Goal: Information Seeking & Learning: Check status

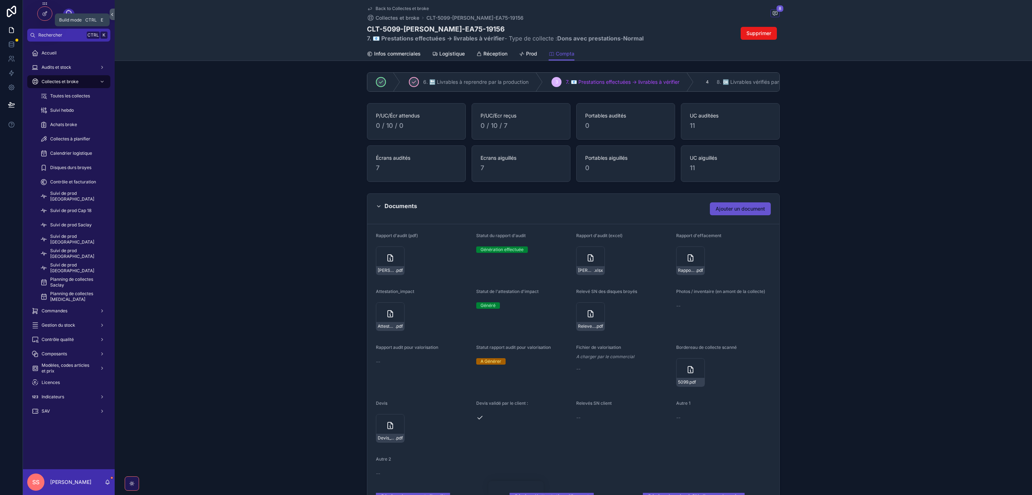
click at [43, 13] on icon at bounding box center [45, 14] width 6 height 6
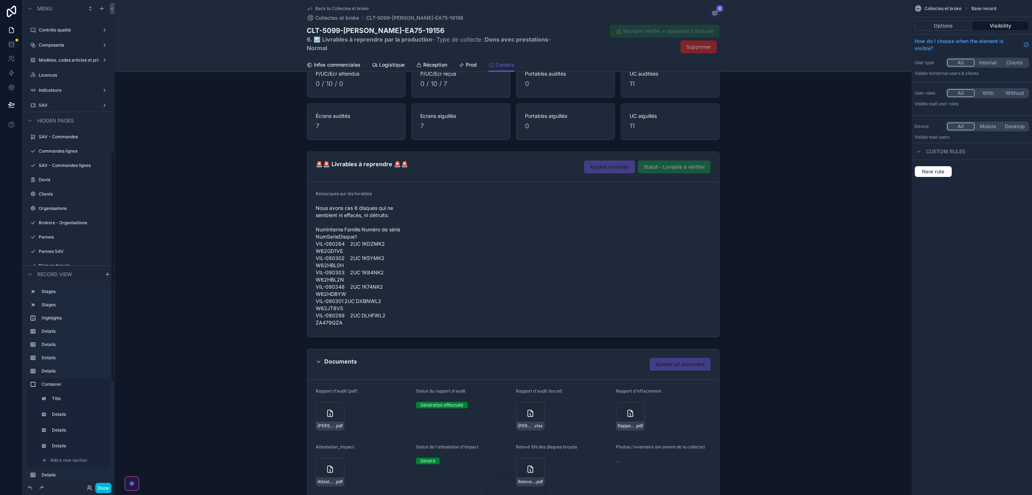
scroll to position [323, 0]
click at [67, 168] on label "Devis" at bounding box center [72, 169] width 67 height 6
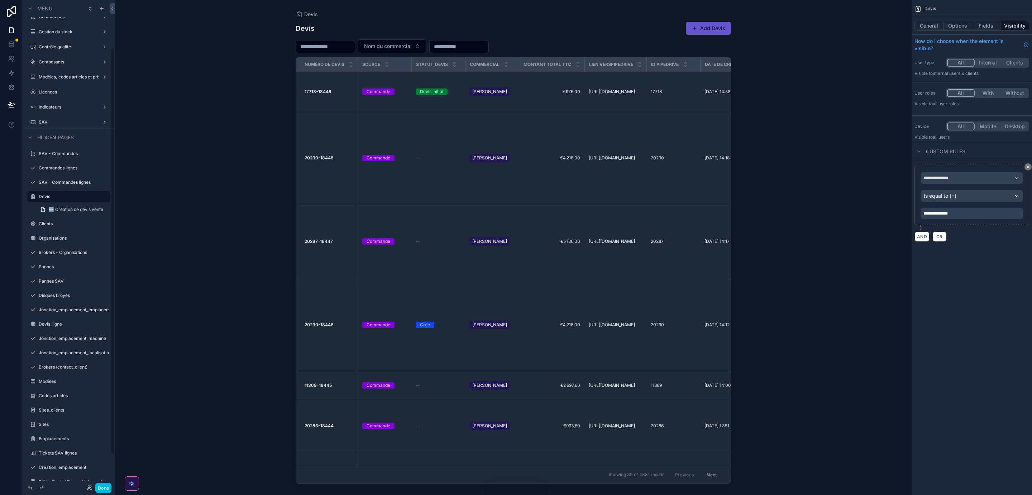
scroll to position [65, 0]
click at [79, 199] on span "🆕 Création de devis vente" at bounding box center [76, 199] width 54 height 6
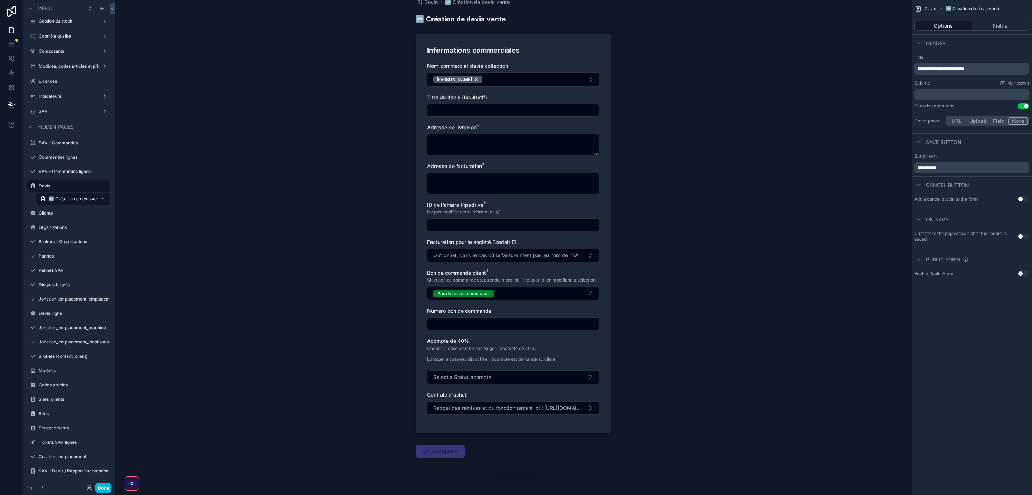
scroll to position [24, 0]
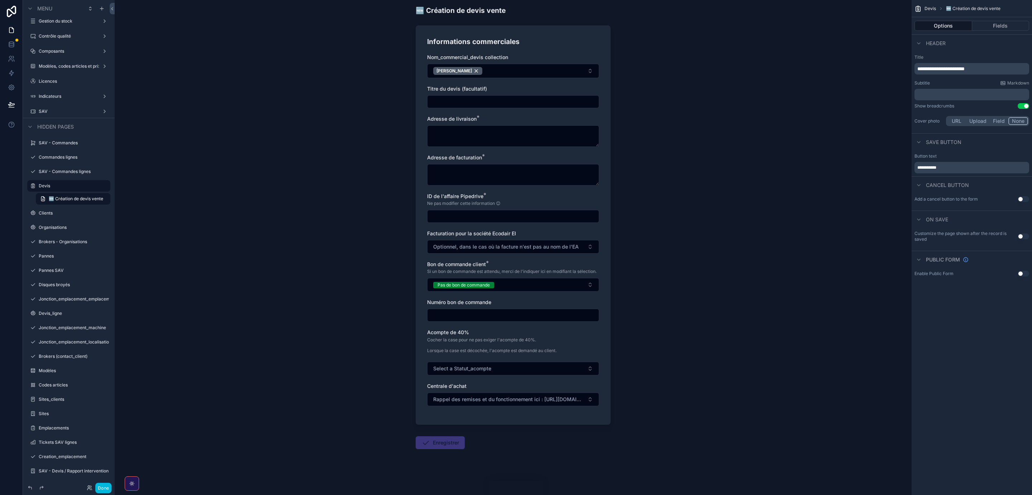
click at [67, 314] on label "Devis_ligne" at bounding box center [72, 314] width 67 height 6
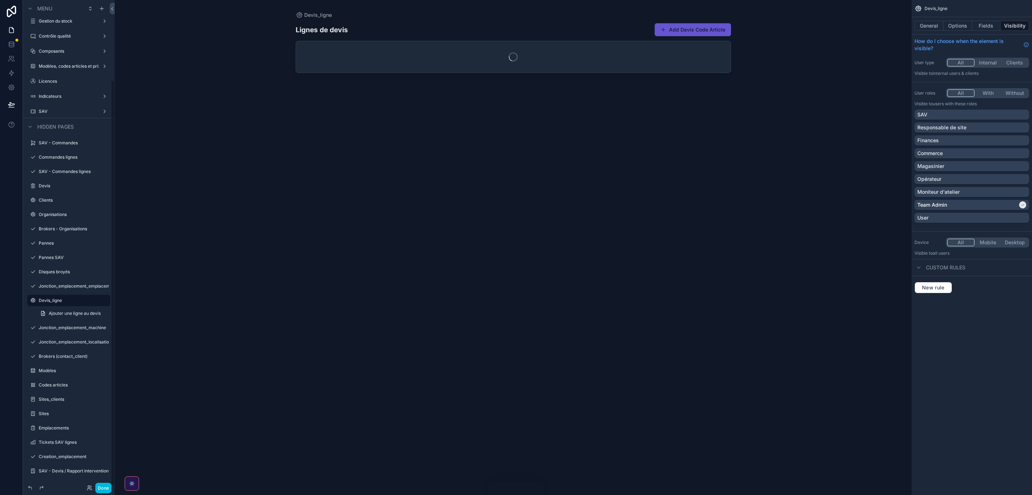
scroll to position [96, 0]
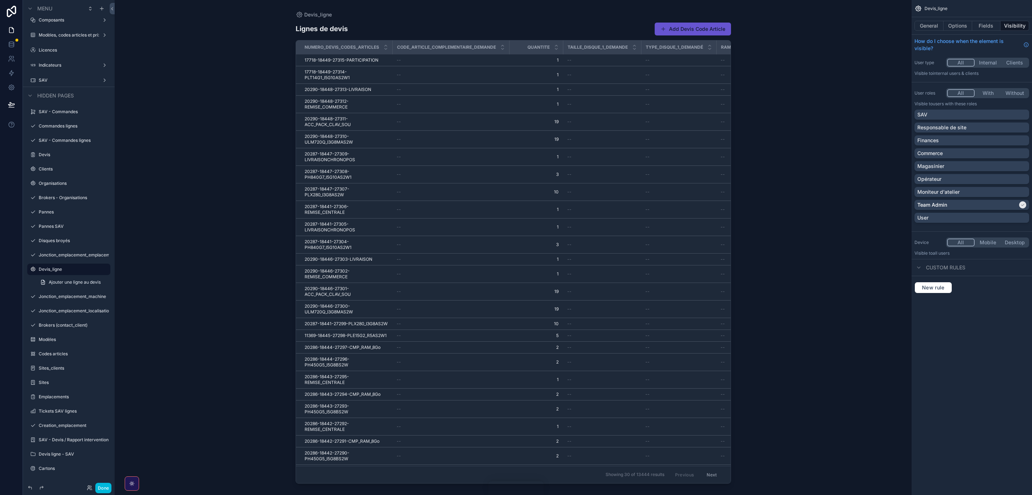
click at [72, 285] on span "Ajouter une ligne au devis" at bounding box center [75, 283] width 52 height 6
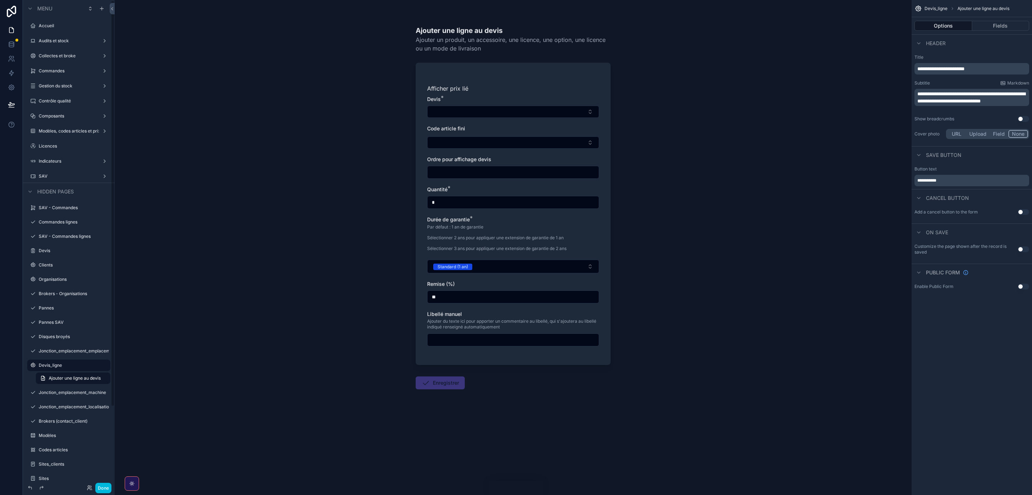
scroll to position [32, 0]
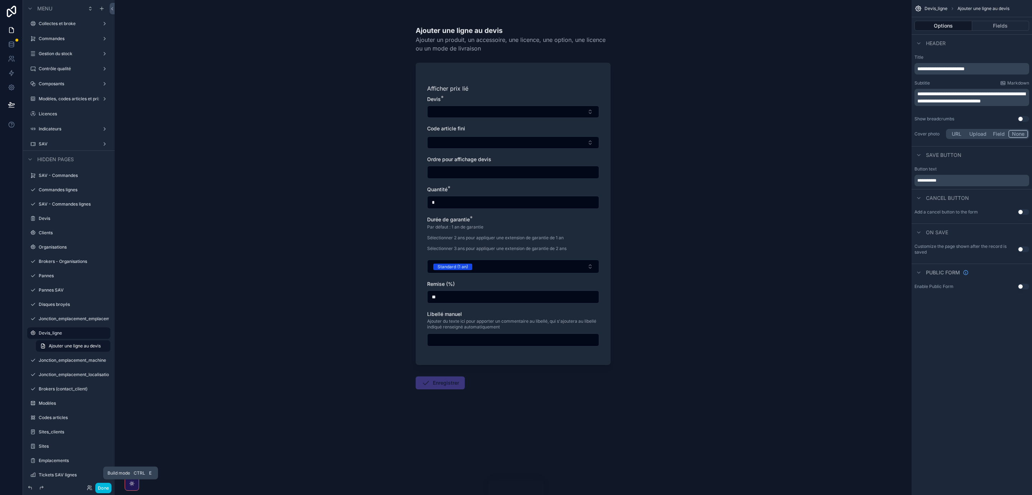
click at [102, 488] on button "Done" at bounding box center [103, 488] width 16 height 10
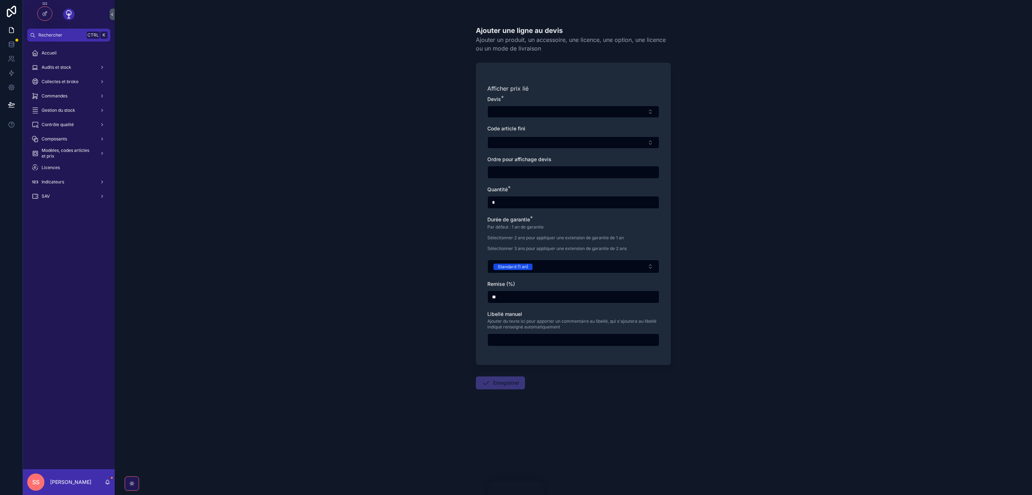
click at [52, 51] on span "Accueil" at bounding box center [49, 53] width 15 height 6
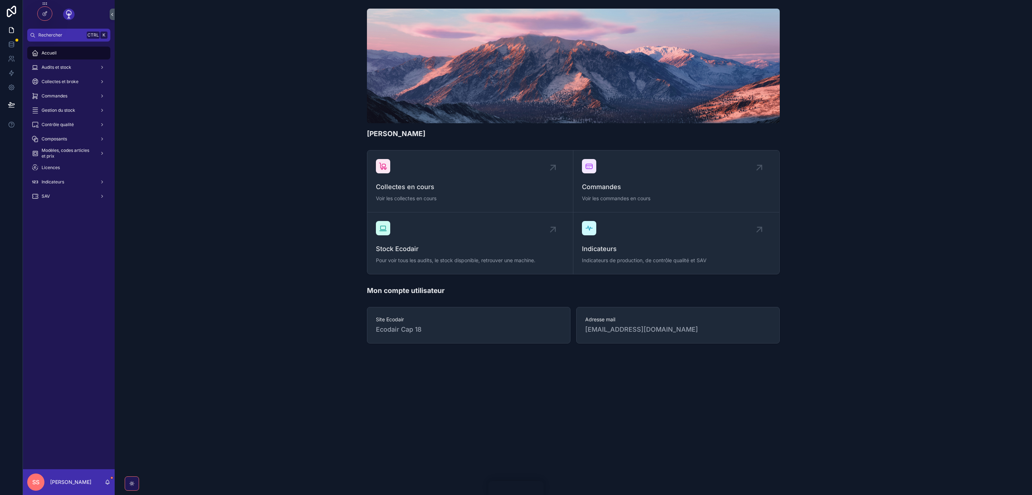
click at [66, 65] on span "Audits et stock" at bounding box center [57, 68] width 30 height 6
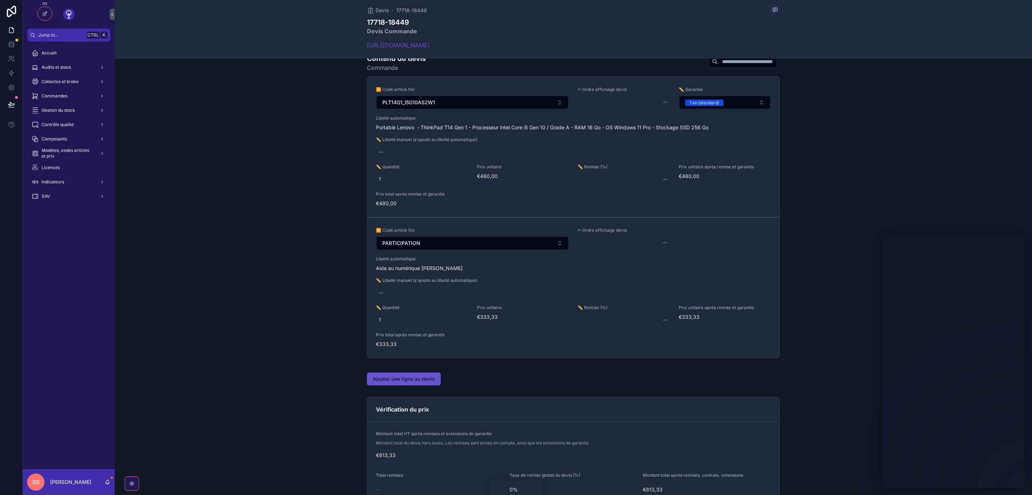
scroll to position [377, 0]
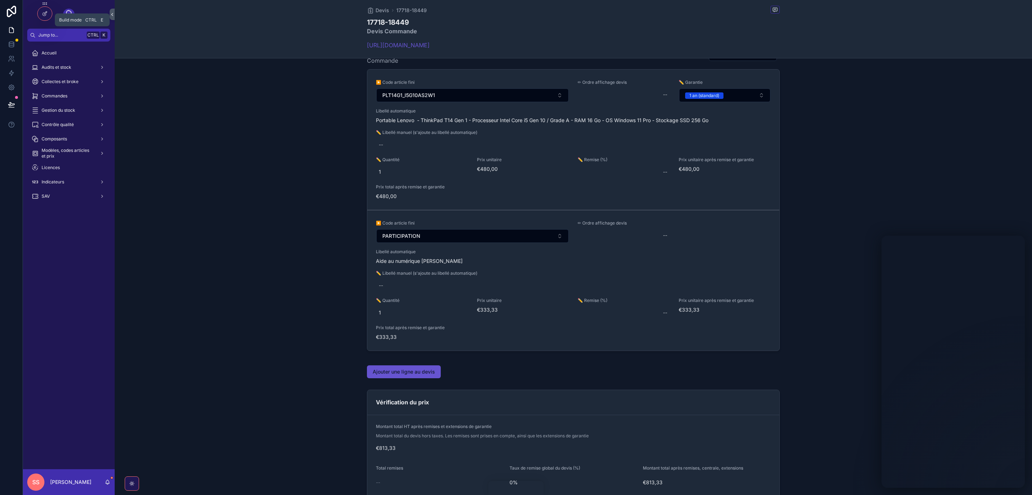
click at [45, 11] on icon at bounding box center [45, 14] width 6 height 6
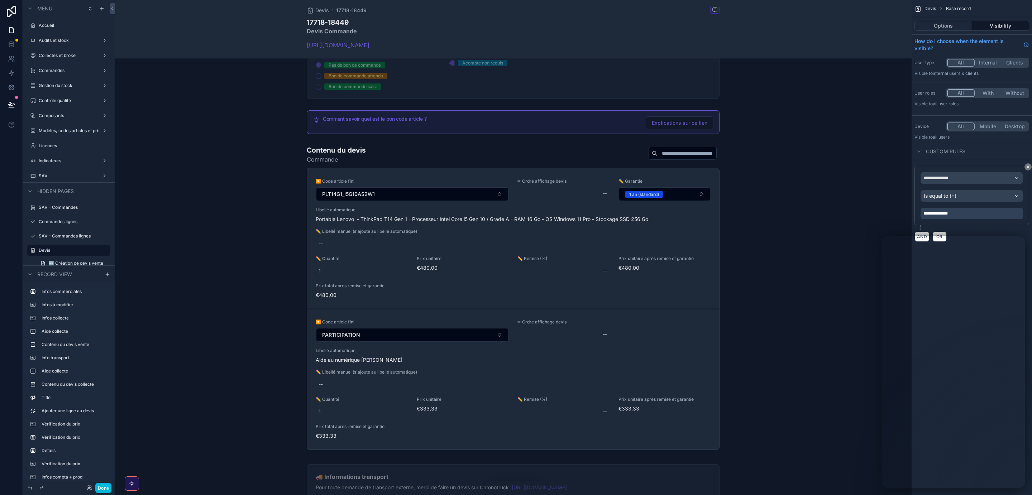
scroll to position [671, 0]
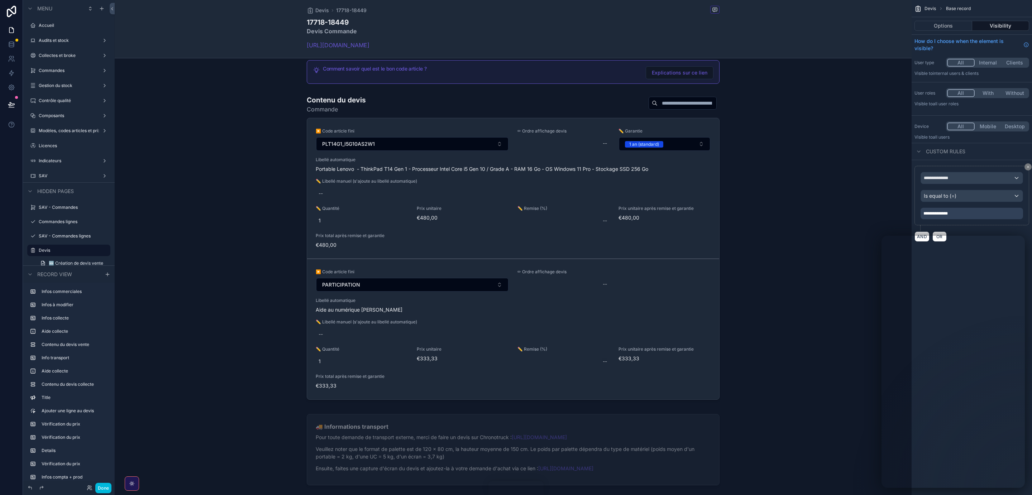
click at [514, 381] on div "scrollable content" at bounding box center [513, 248] width 797 height 313
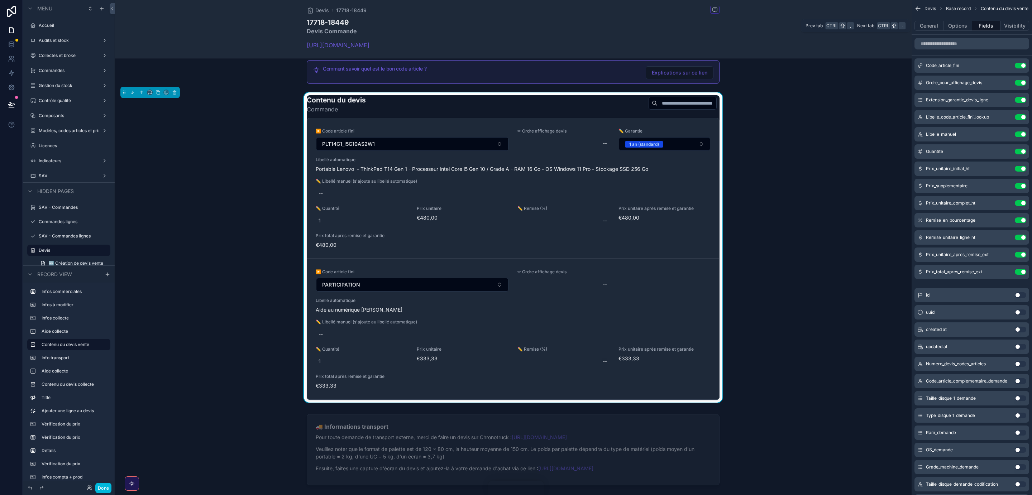
click at [928, 27] on button "General" at bounding box center [929, 26] width 29 height 10
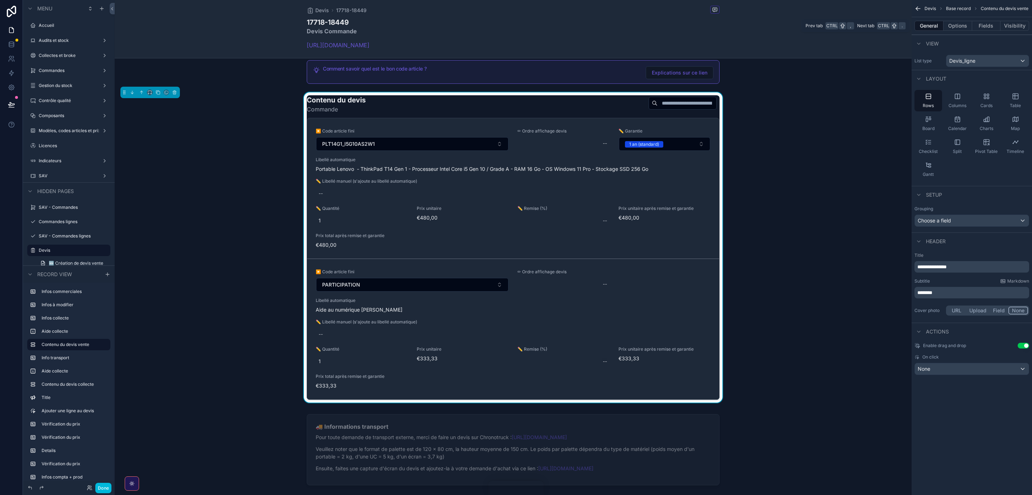
click at [955, 23] on button "Options" at bounding box center [958, 26] width 29 height 10
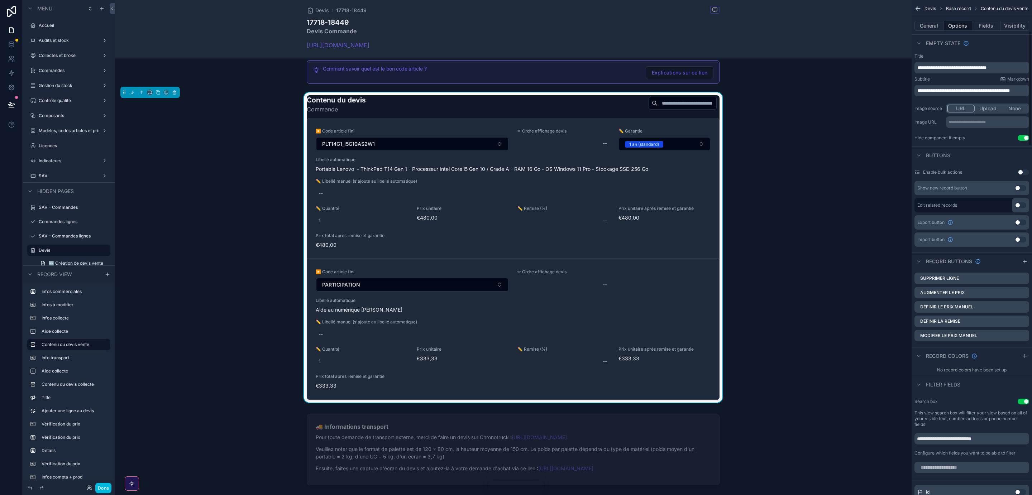
scroll to position [161, 0]
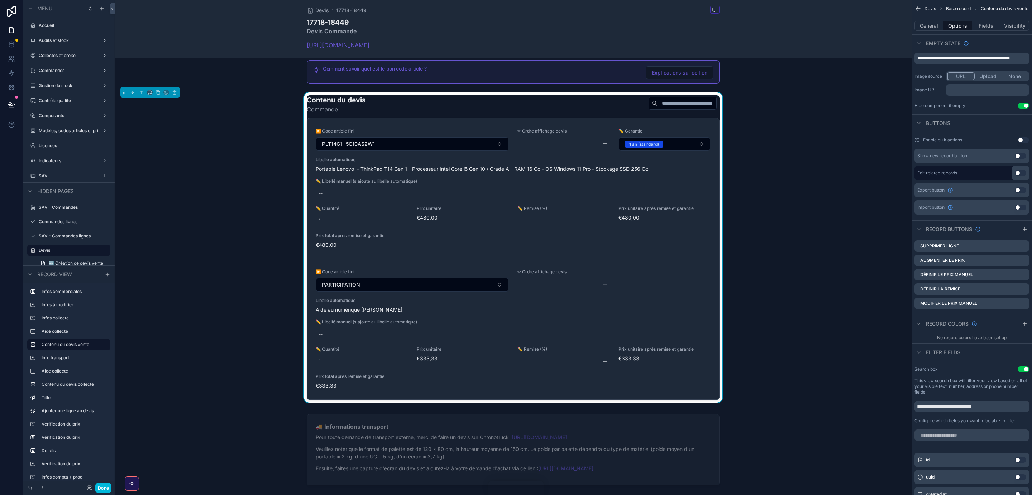
click at [0, 0] on icon "scrollable content" at bounding box center [0, 0] width 0 height 0
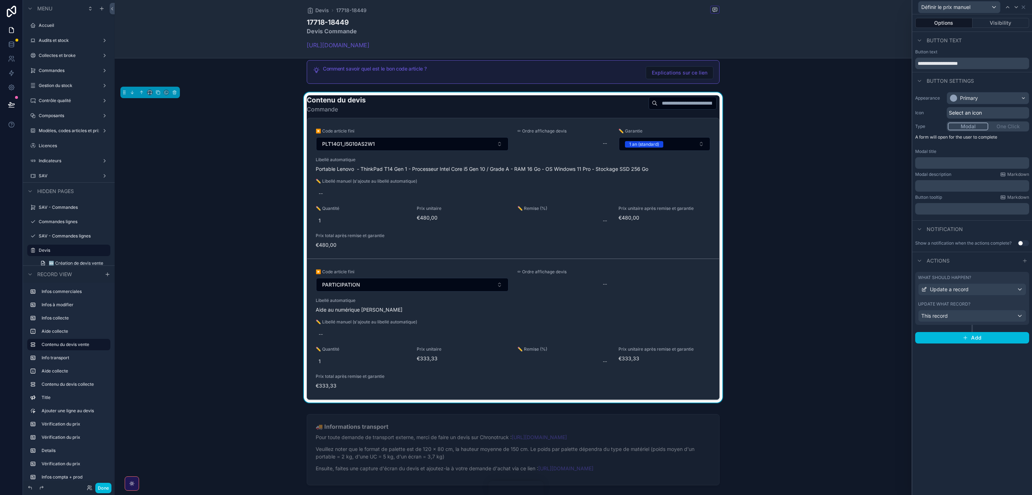
click at [991, 305] on div "Update what record?" at bounding box center [972, 304] width 108 height 6
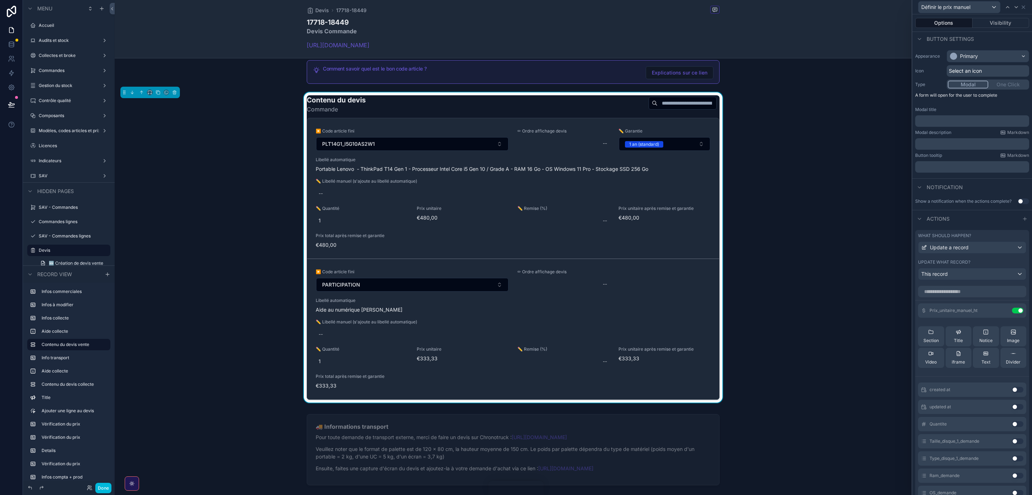
scroll to position [84, 0]
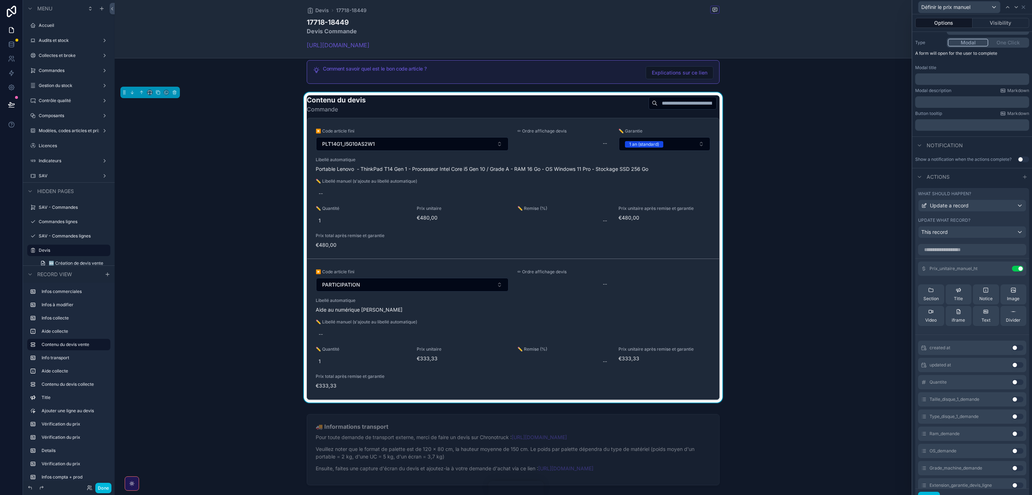
click at [0, 0] on icon at bounding box center [0, 0] width 0 height 0
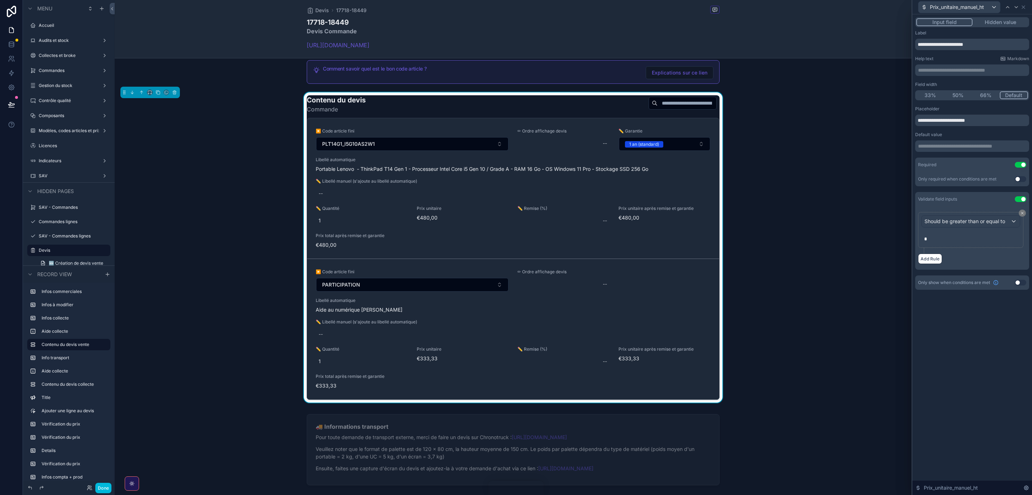
click at [929, 258] on button "Add Rule" at bounding box center [930, 259] width 24 height 10
click at [1023, 257] on icon at bounding box center [1022, 255] width 4 height 4
click at [1025, 9] on icon at bounding box center [1024, 7] width 6 height 6
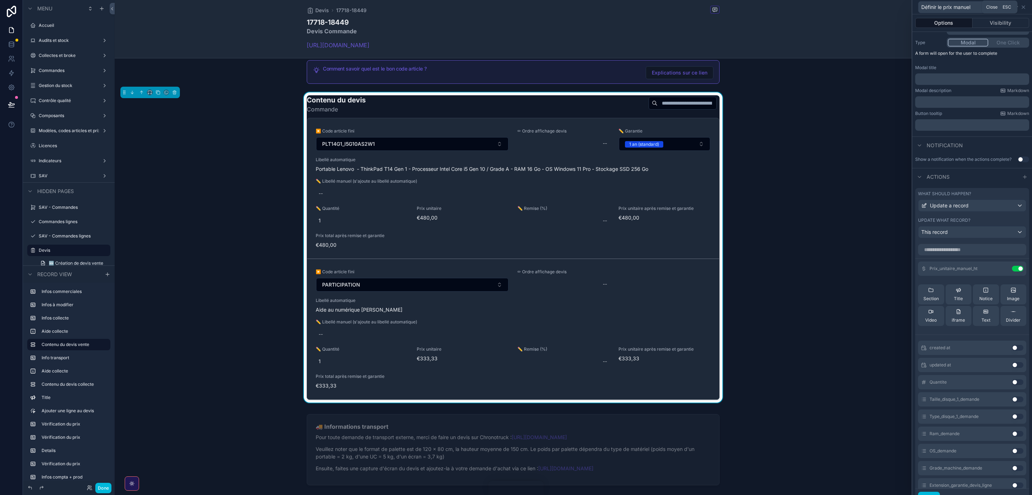
click at [1023, 8] on icon at bounding box center [1024, 7] width 6 height 6
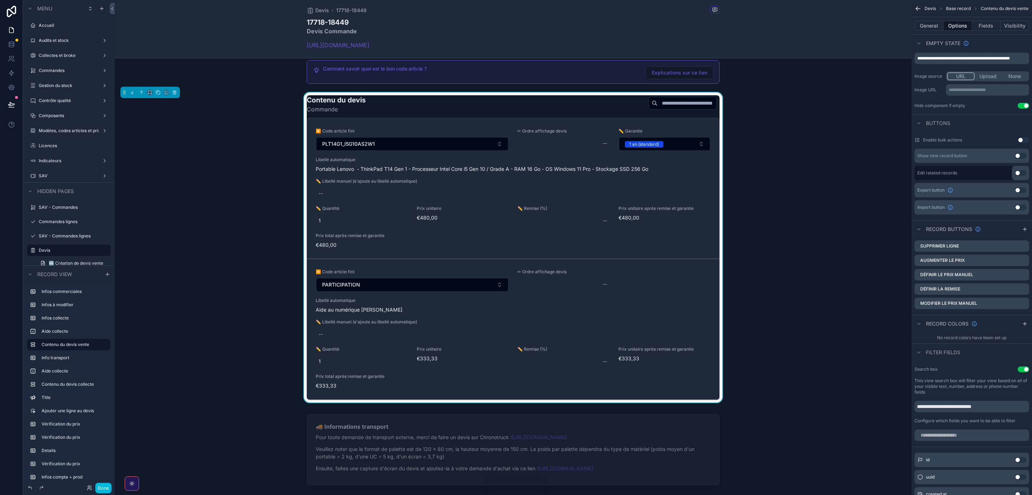
click at [0, 0] on icon "scrollable content" at bounding box center [0, 0] width 0 height 0
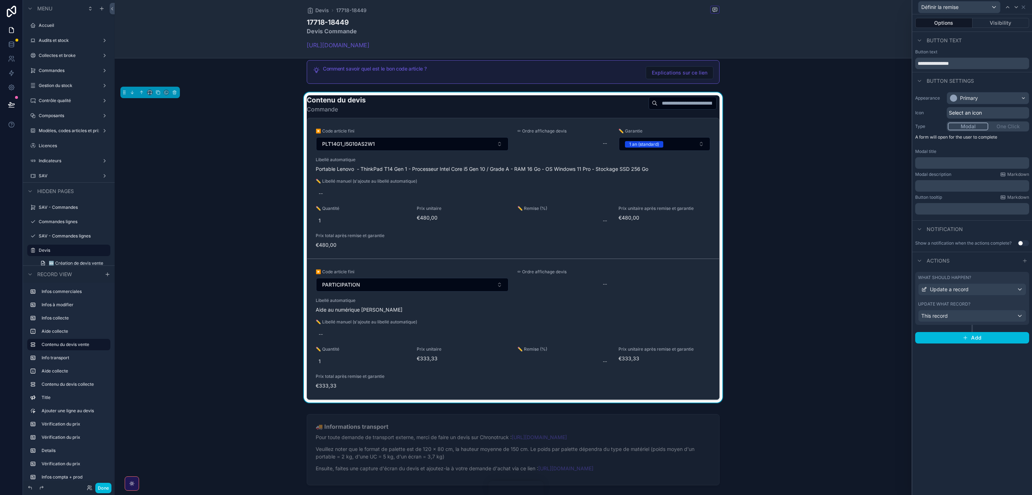
click at [999, 24] on button "Visibility" at bounding box center [1001, 23] width 57 height 10
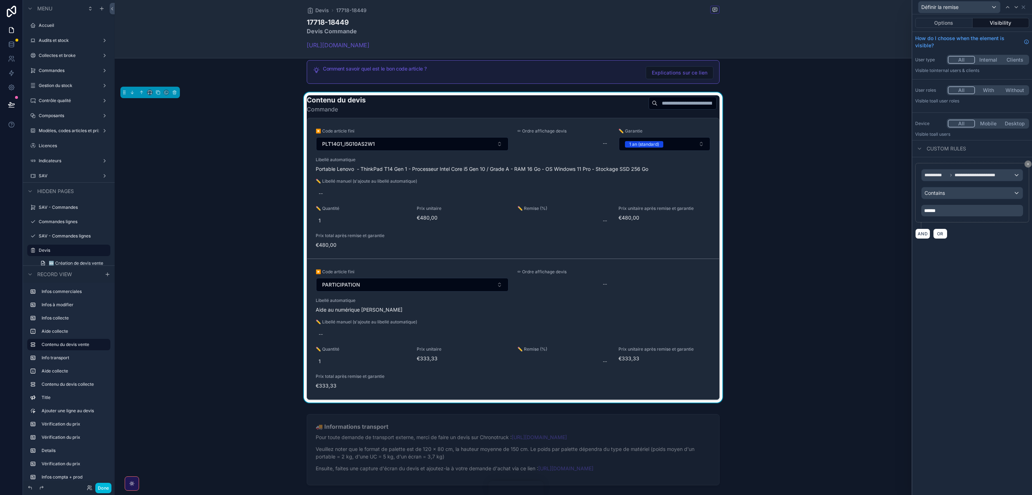
click at [944, 23] on button "Options" at bounding box center [943, 23] width 57 height 10
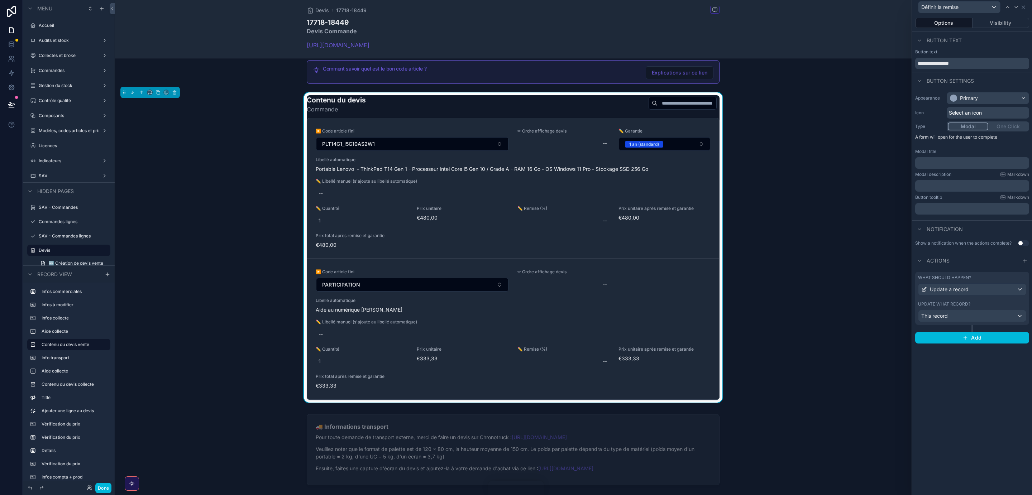
click at [977, 303] on div "Update what record?" at bounding box center [972, 304] width 108 height 6
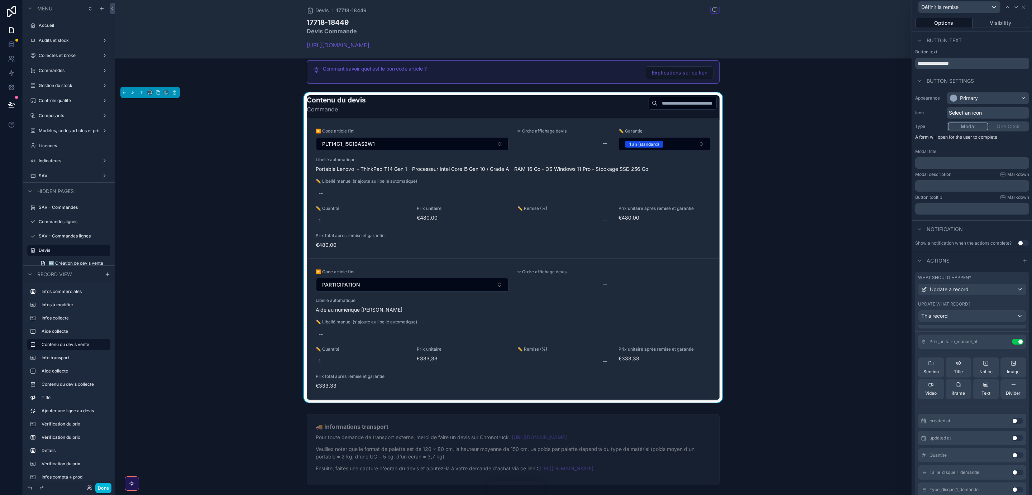
scroll to position [0, 0]
click at [0, 0] on icon at bounding box center [0, 0] width 0 height 0
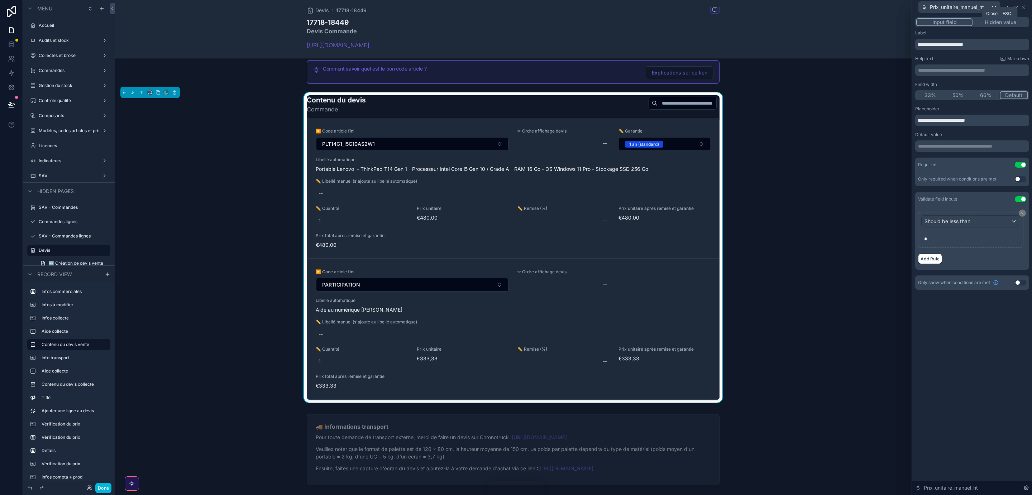
click at [1023, 5] on icon at bounding box center [1024, 7] width 6 height 6
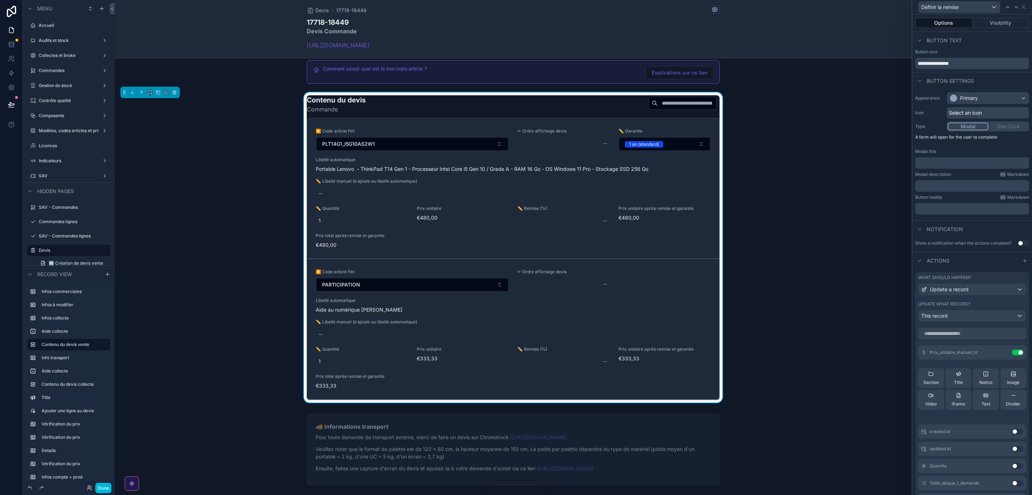
click at [1009, 23] on button "Visibility" at bounding box center [1001, 23] width 57 height 10
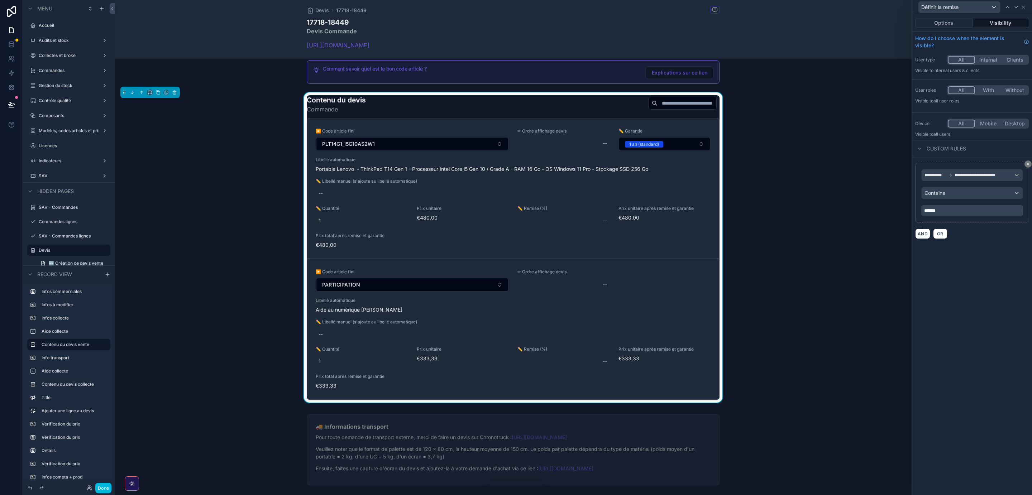
click at [939, 235] on span "OR" at bounding box center [940, 233] width 9 height 5
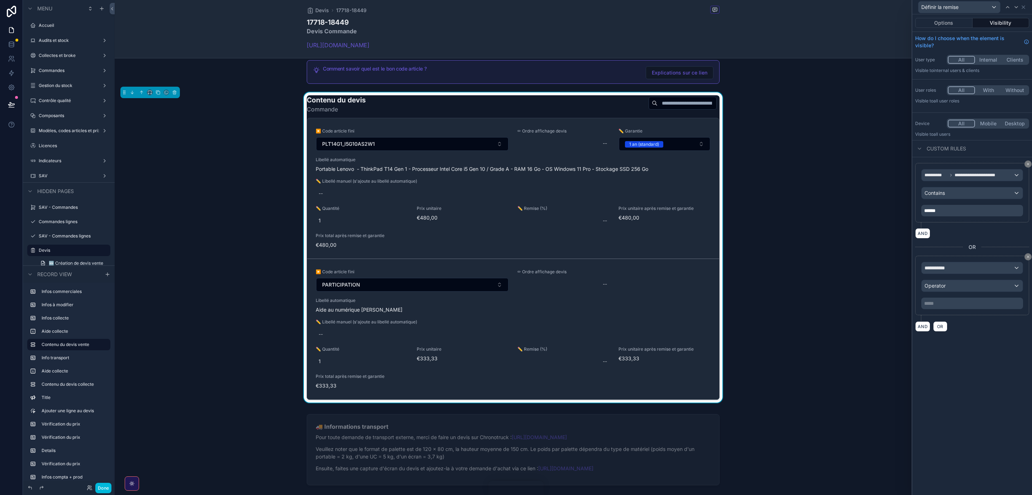
click at [966, 270] on div "**********" at bounding box center [972, 267] width 101 height 11
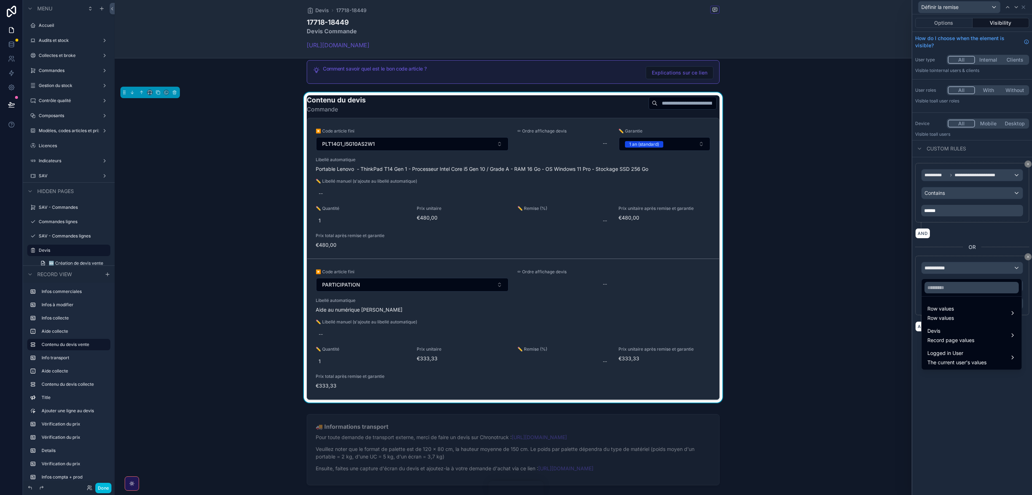
click at [972, 314] on div "Row values Row values" at bounding box center [971, 313] width 89 height 17
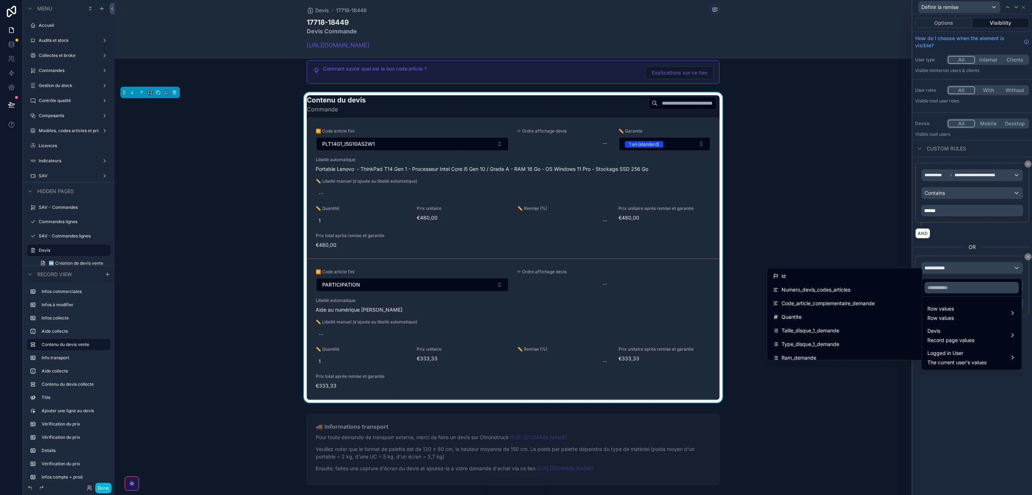
click at [947, 287] on input "text" at bounding box center [972, 287] width 94 height 11
type input "***"
click at [896, 323] on span "Type_article_pour_devis" at bounding box center [885, 320] width 56 height 9
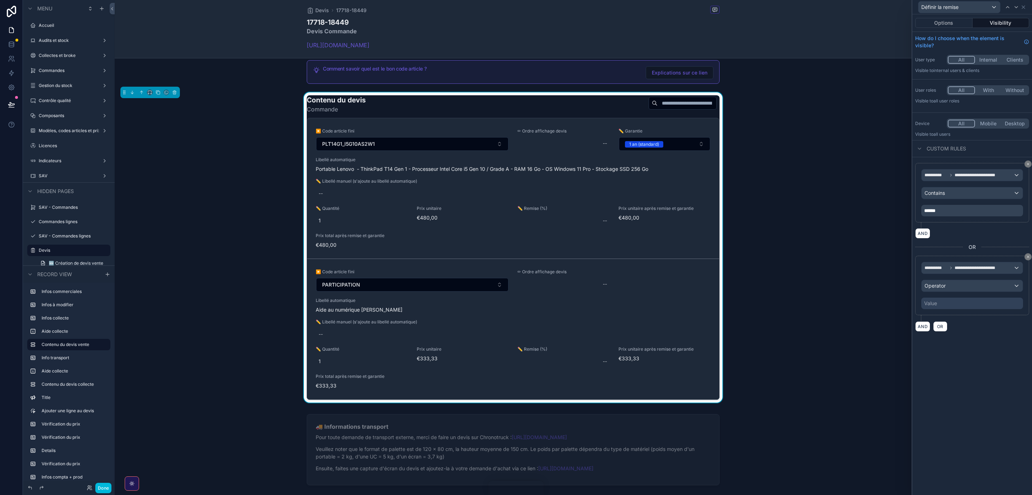
click at [1015, 288] on div "Operator" at bounding box center [972, 285] width 101 height 11
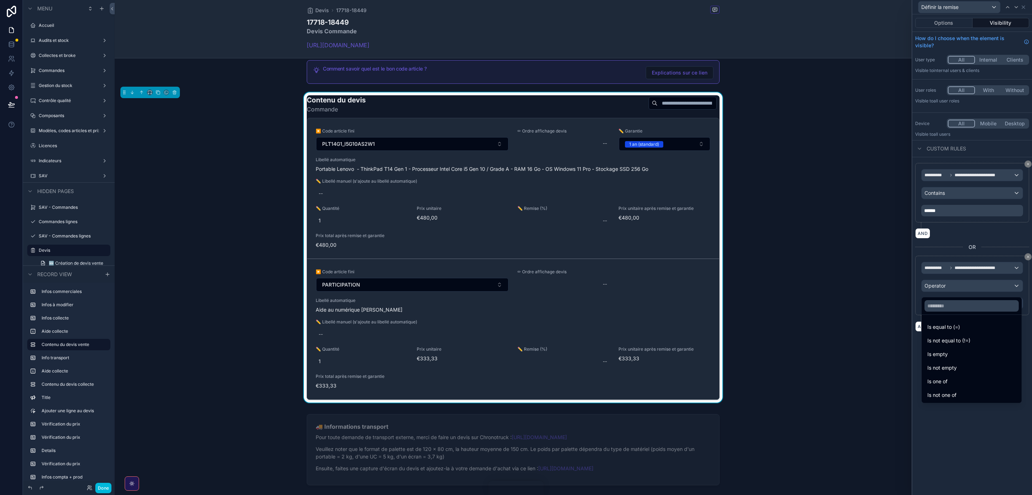
click at [977, 329] on div "Is equal to (=)" at bounding box center [971, 327] width 89 height 9
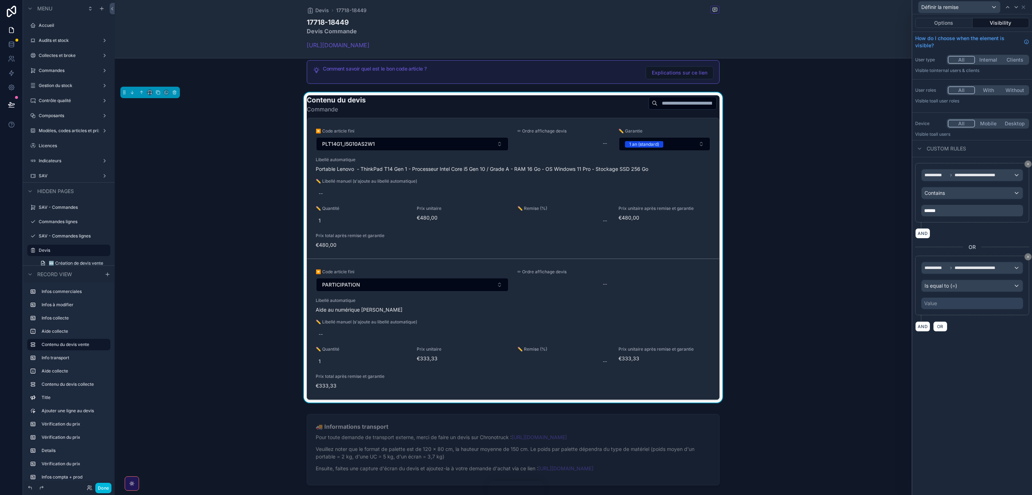
click at [953, 306] on div "Value" at bounding box center [972, 303] width 102 height 11
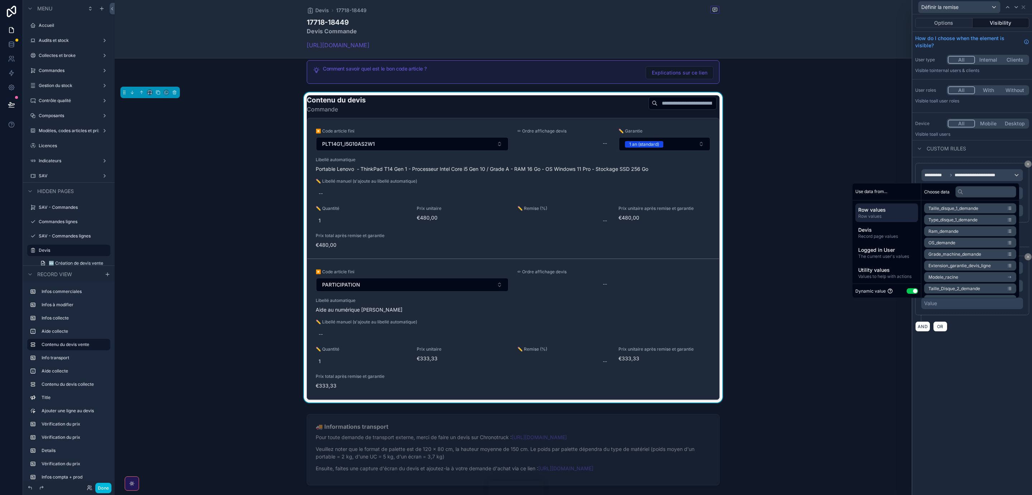
click at [907, 289] on button "Use setting" at bounding box center [912, 291] width 11 height 6
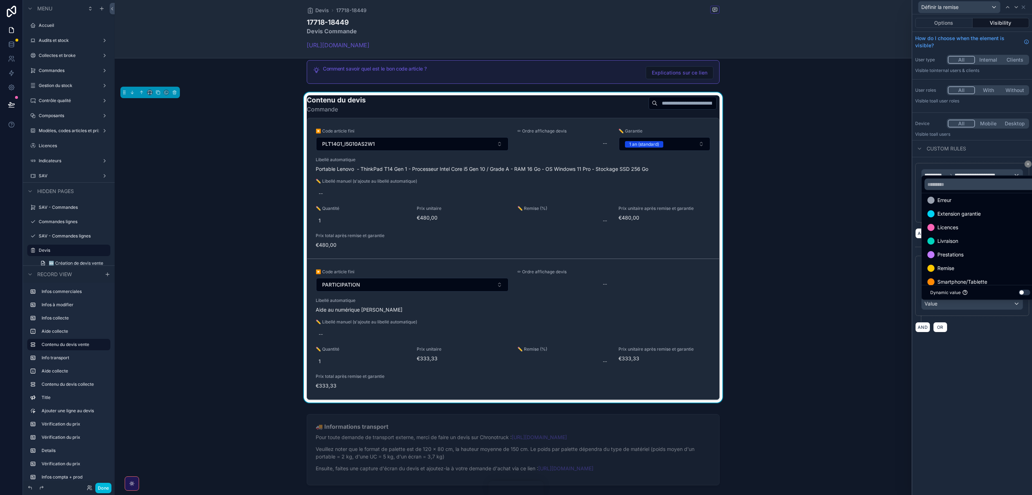
scroll to position [137, 0]
click at [957, 258] on div "Remise" at bounding box center [980, 259] width 106 height 9
click at [934, 257] on div at bounding box center [930, 259] width 7 height 7
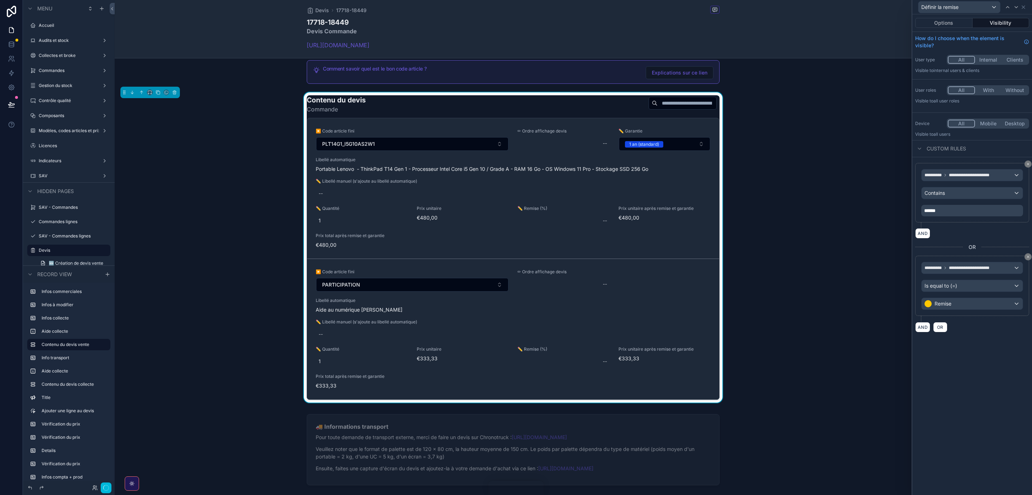
click at [989, 358] on div "**********" at bounding box center [972, 254] width 120 height 481
click at [1025, 6] on icon at bounding box center [1024, 7] width 6 height 6
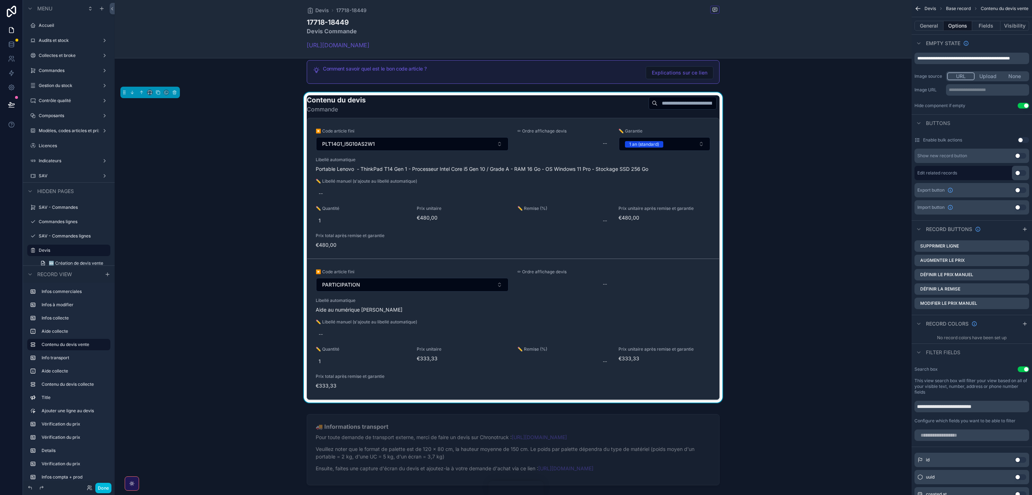
click at [0, 0] on icon "scrollable content" at bounding box center [0, 0] width 0 height 0
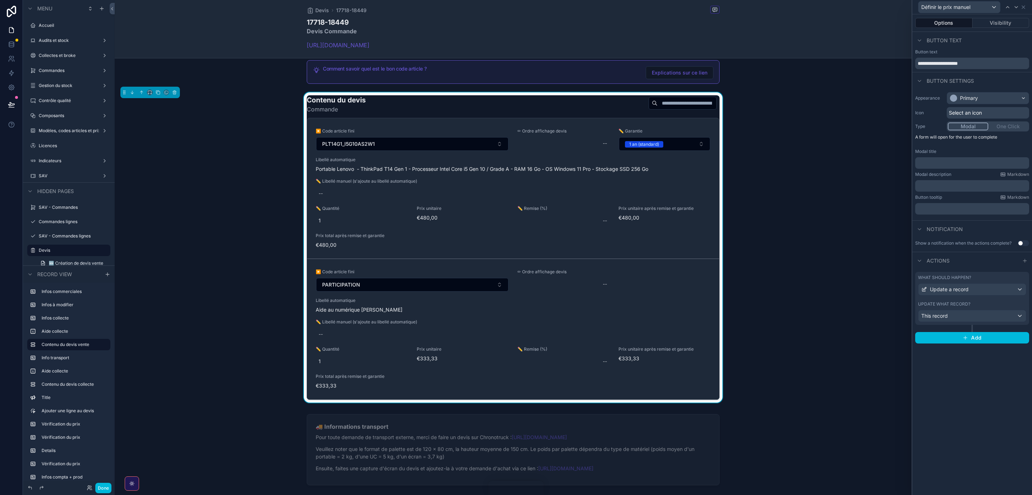
click at [1011, 25] on button "Visibility" at bounding box center [1001, 23] width 57 height 10
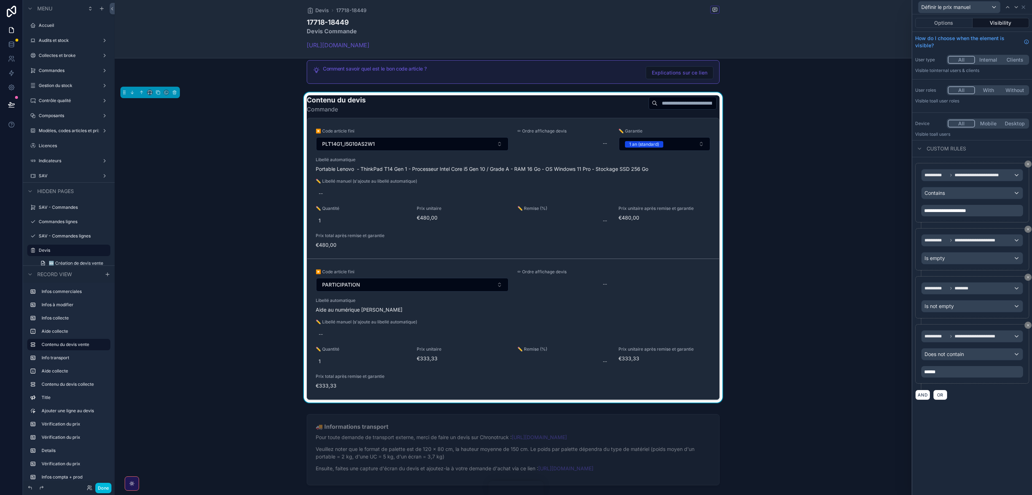
click at [921, 400] on button "AND" at bounding box center [922, 395] width 15 height 10
click at [984, 405] on div "**********" at bounding box center [972, 401] width 101 height 11
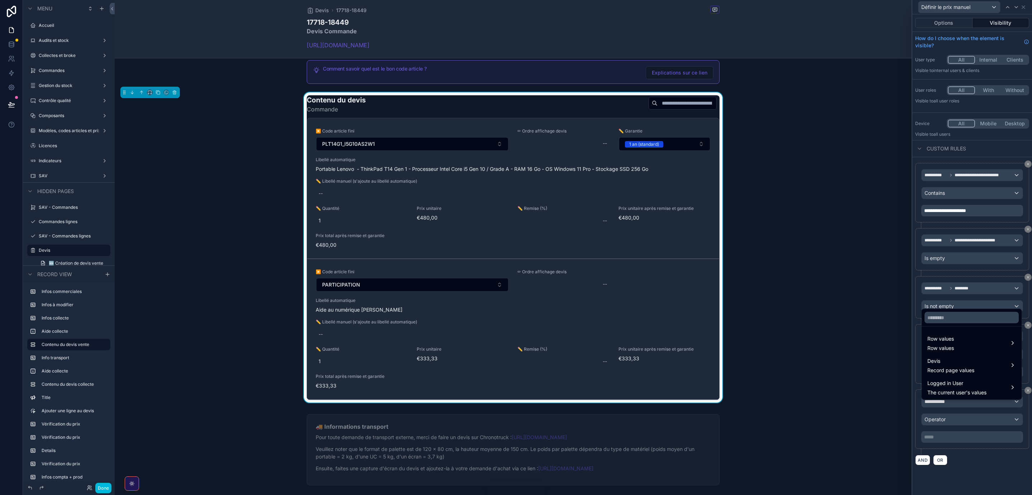
click at [970, 339] on div "Row values Row values" at bounding box center [971, 343] width 89 height 17
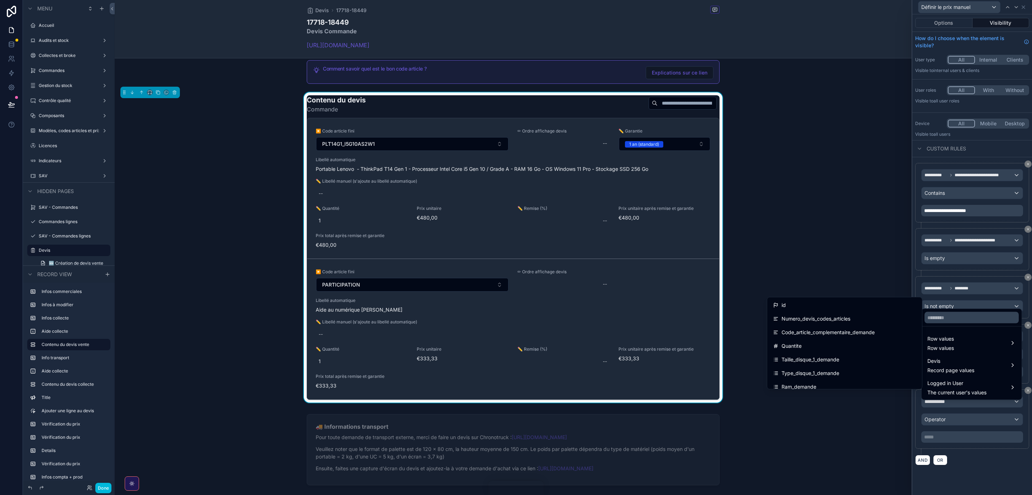
click at [965, 314] on input "text" at bounding box center [972, 317] width 94 height 11
type input "***"
click at [902, 350] on span "Type_article_pour_devis" at bounding box center [885, 350] width 56 height 9
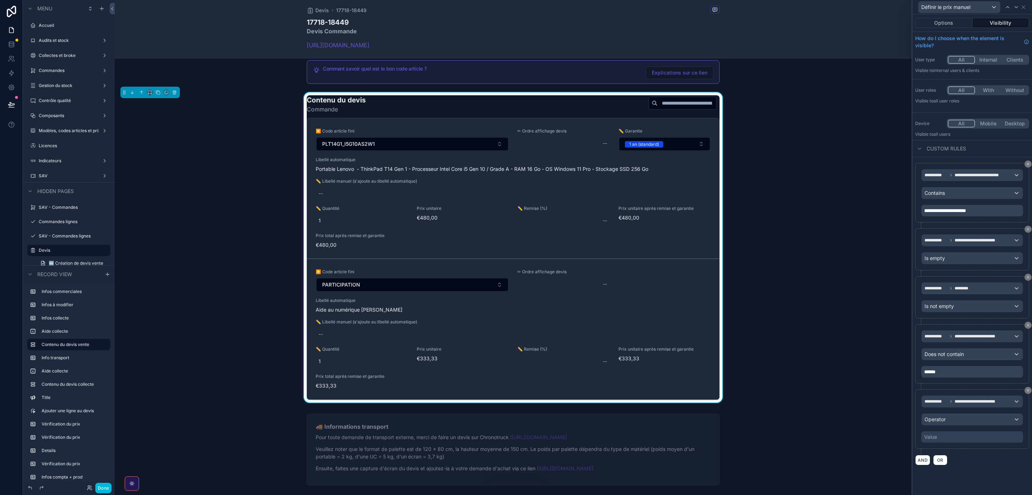
click at [978, 422] on div "Operator" at bounding box center [972, 419] width 101 height 11
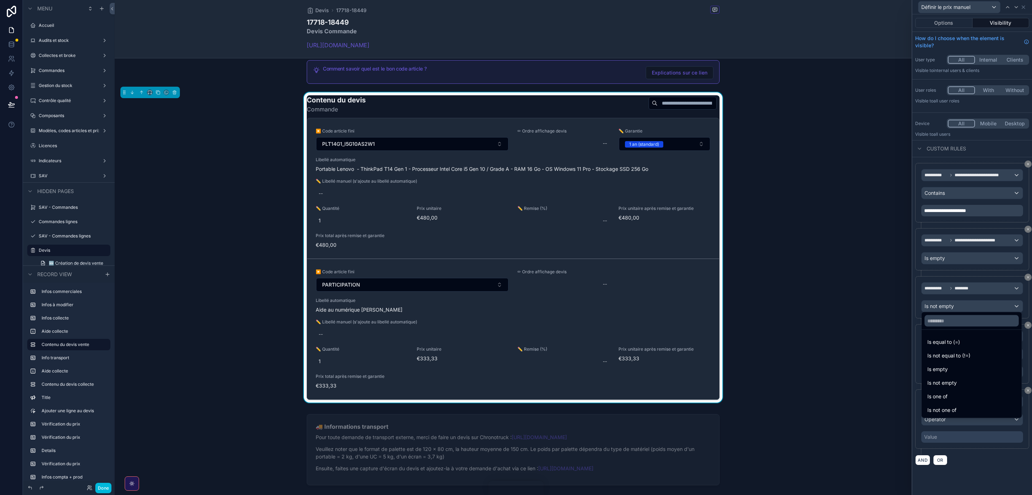
click at [974, 355] on div "Is not equal to (!=)" at bounding box center [971, 356] width 89 height 9
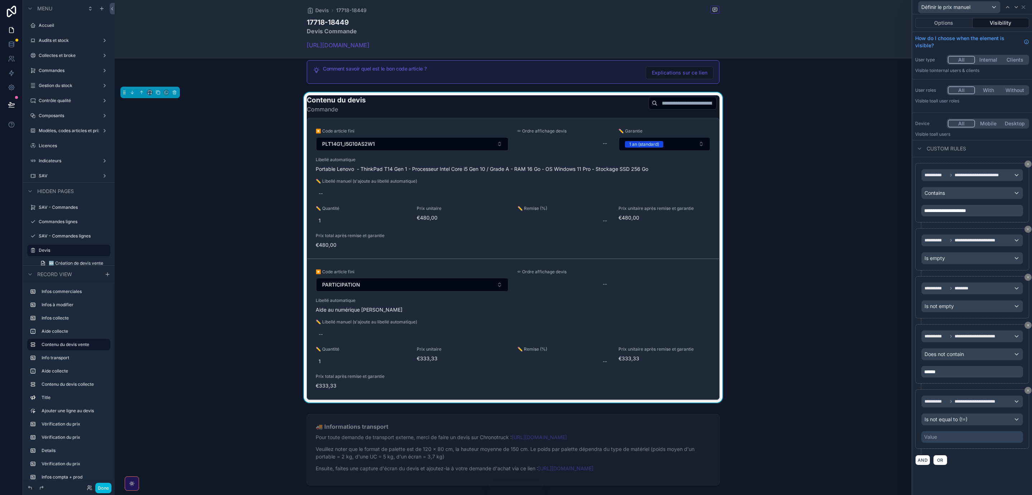
click at [962, 443] on div "Value" at bounding box center [972, 436] width 102 height 11
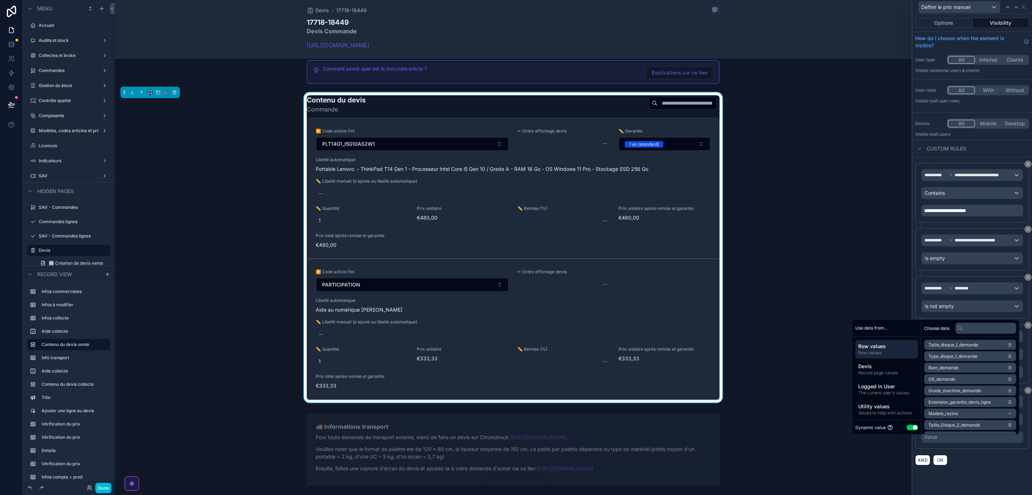
click at [907, 428] on button "Use setting" at bounding box center [912, 428] width 11 height 6
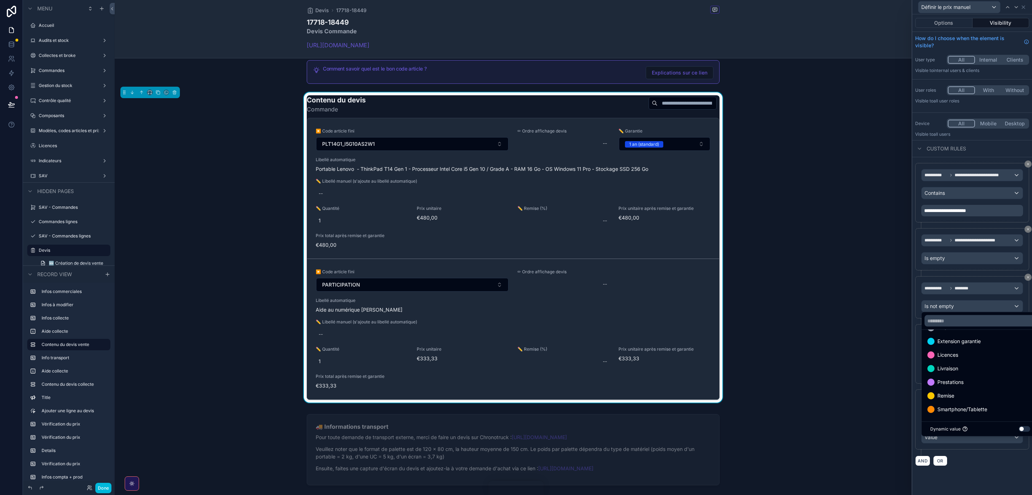
click at [951, 397] on span "Remise" at bounding box center [945, 396] width 17 height 9
click at [983, 472] on div "**********" at bounding box center [972, 314] width 120 height 315
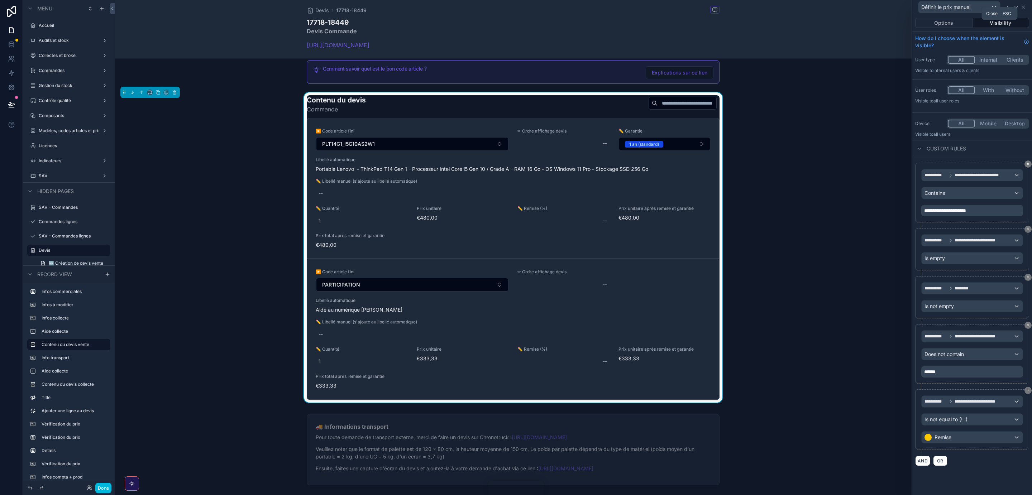
click at [1023, 8] on icon at bounding box center [1024, 7] width 6 height 6
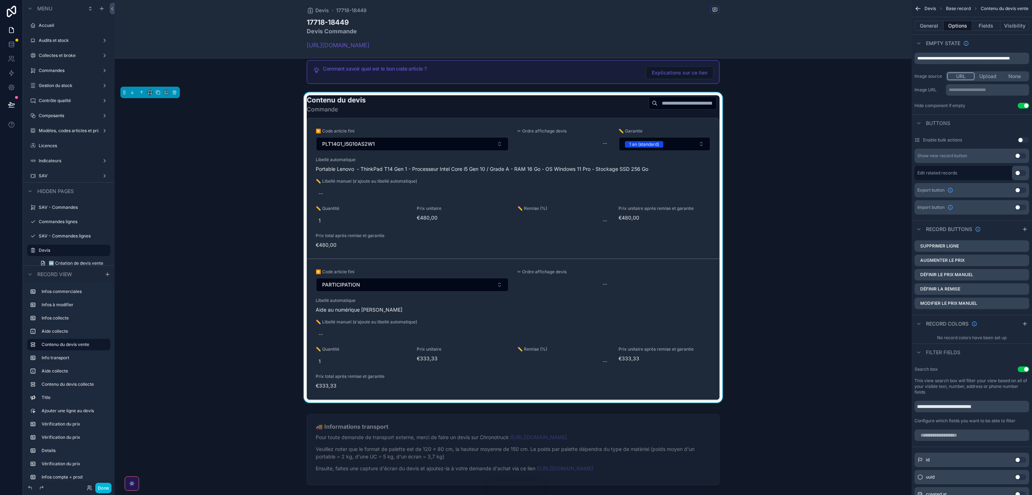
click at [0, 0] on icon "scrollable content" at bounding box center [0, 0] width 0 height 0
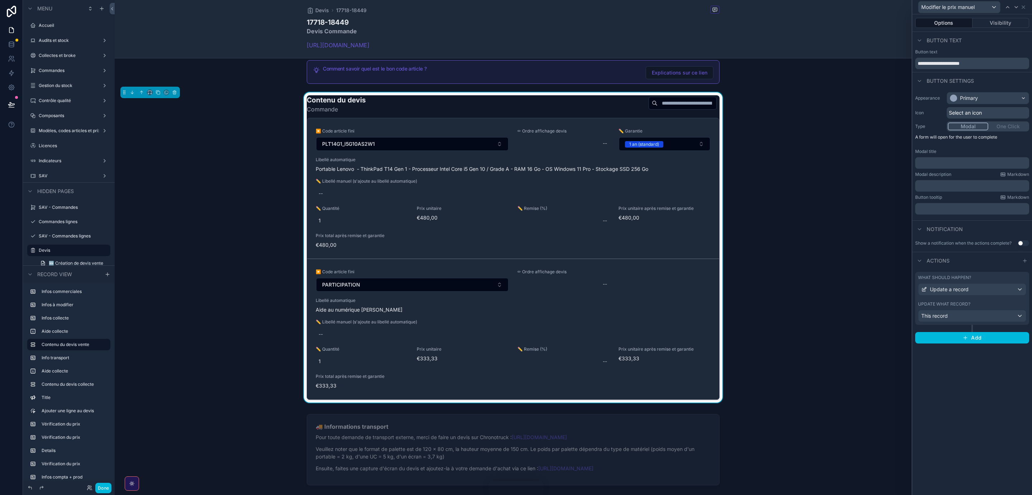
click at [1001, 22] on button "Visibility" at bounding box center [1001, 23] width 57 height 10
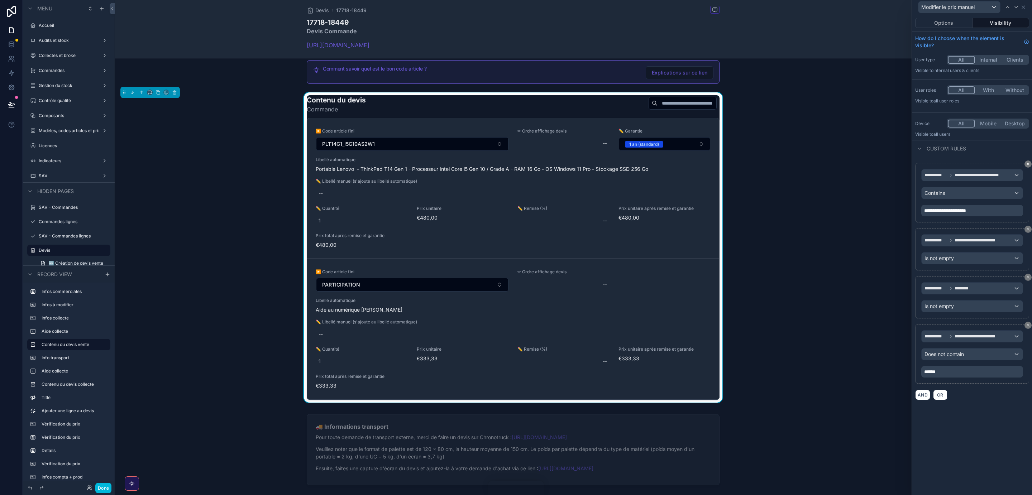
click at [925, 395] on button "AND" at bounding box center [922, 395] width 15 height 10
click at [969, 405] on div "**********" at bounding box center [972, 401] width 101 height 11
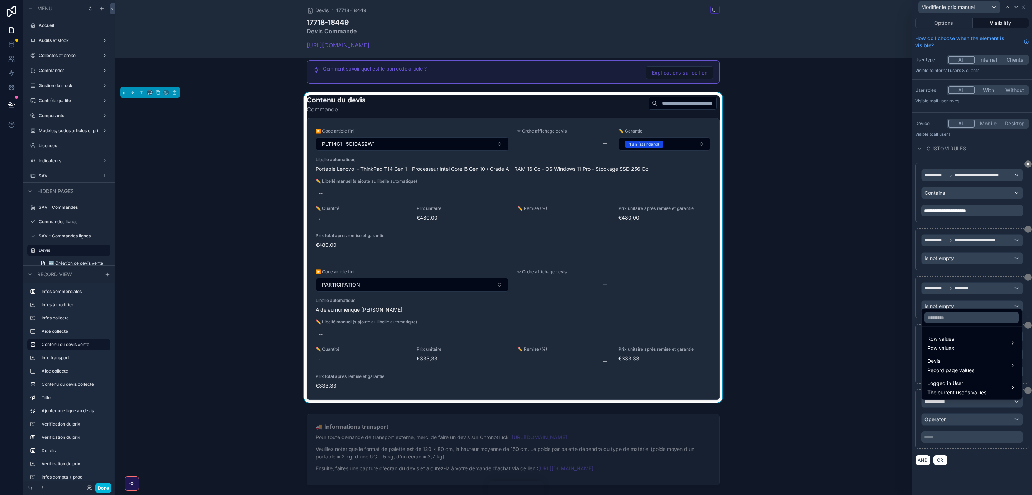
click at [970, 342] on div "Row values Row values" at bounding box center [971, 343] width 89 height 17
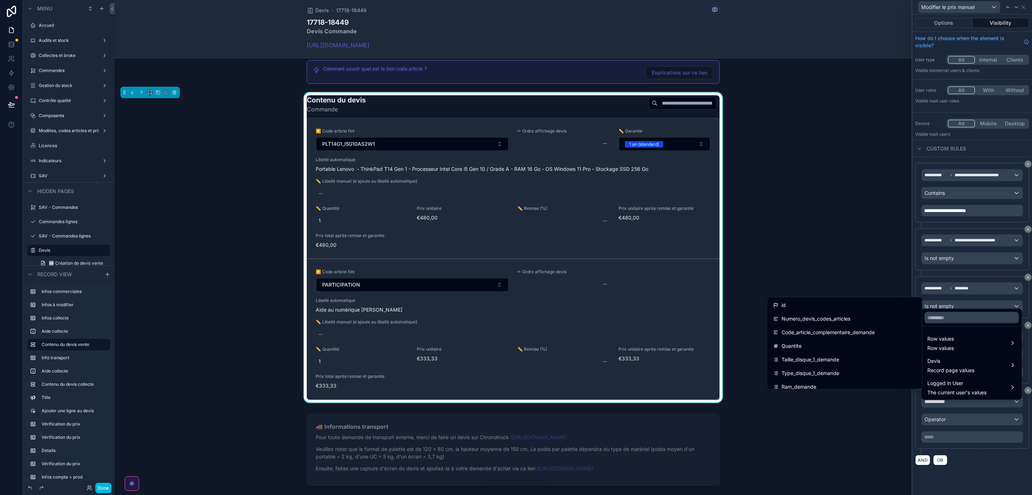
click at [962, 318] on input "text" at bounding box center [972, 317] width 94 height 11
type input "***"
click at [885, 350] on span "Type_article_pour_devis" at bounding box center [885, 350] width 56 height 9
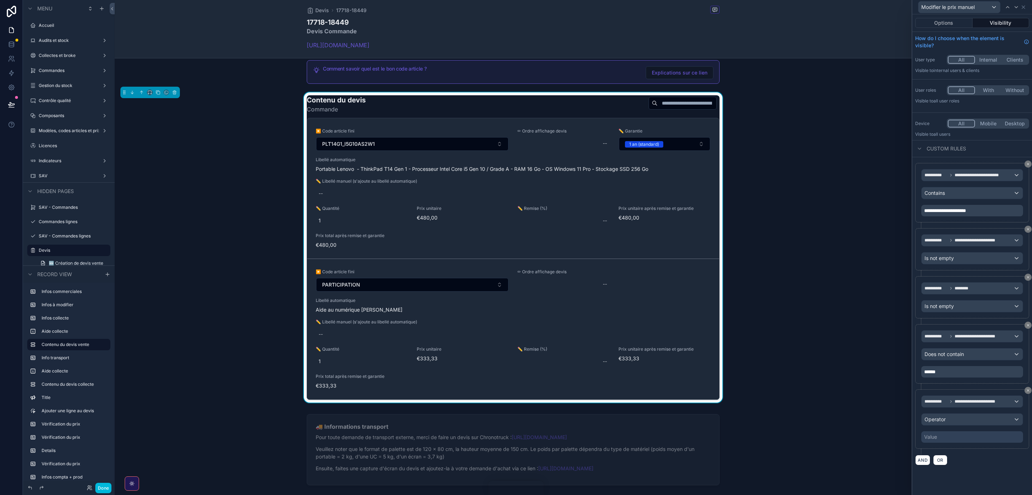
click at [964, 425] on div "Operator" at bounding box center [972, 419] width 101 height 11
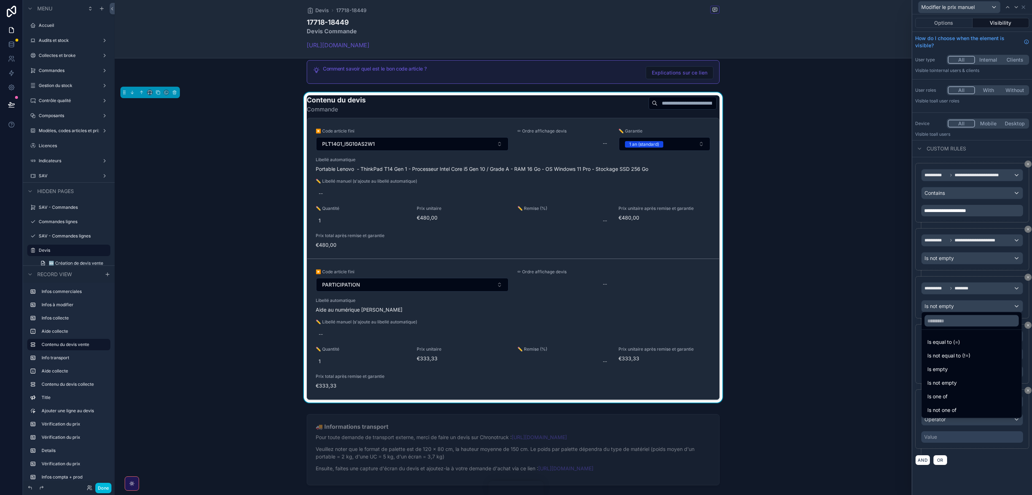
click at [961, 358] on span "Is not equal to (!=)" at bounding box center [948, 356] width 43 height 9
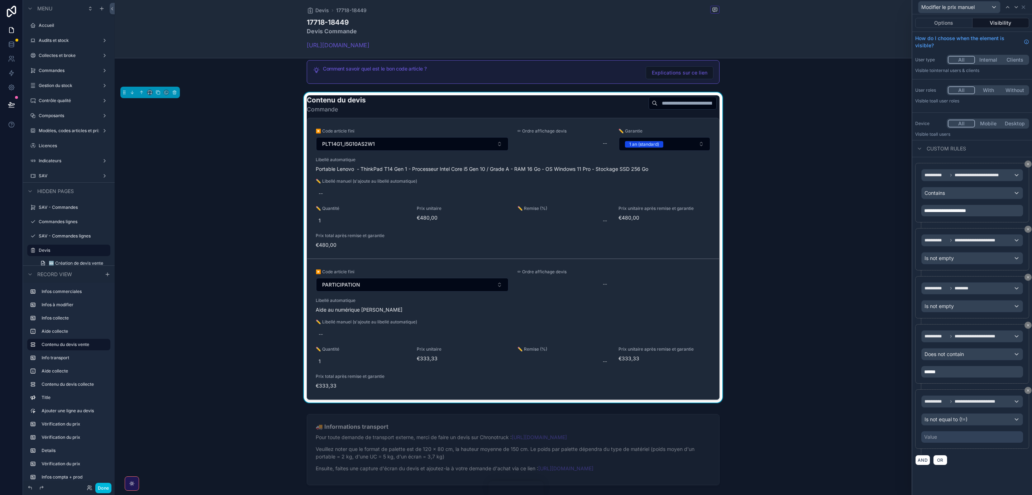
click at [945, 443] on div "Value" at bounding box center [972, 436] width 102 height 11
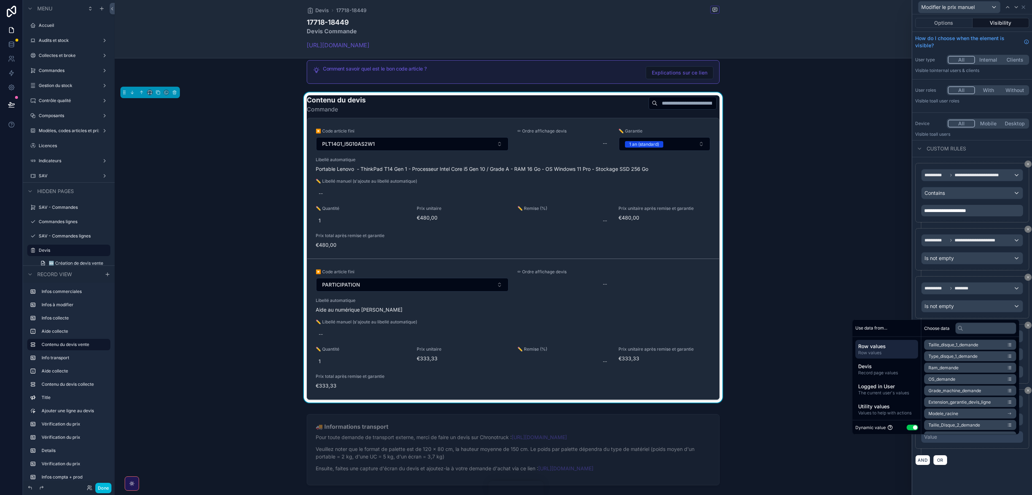
click at [909, 428] on button "Use setting" at bounding box center [912, 428] width 11 height 6
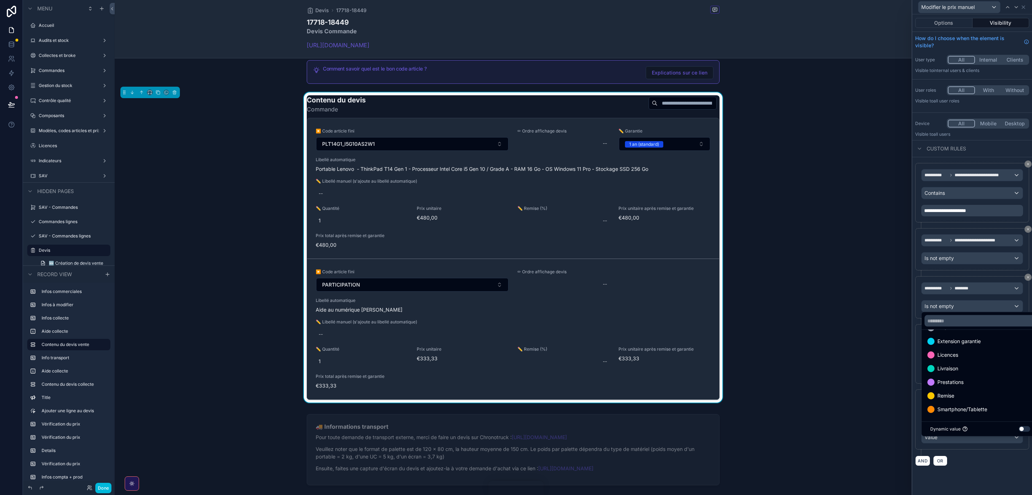
click at [942, 394] on span "Remise" at bounding box center [945, 396] width 17 height 9
click at [982, 466] on div "AND OR" at bounding box center [972, 460] width 114 height 11
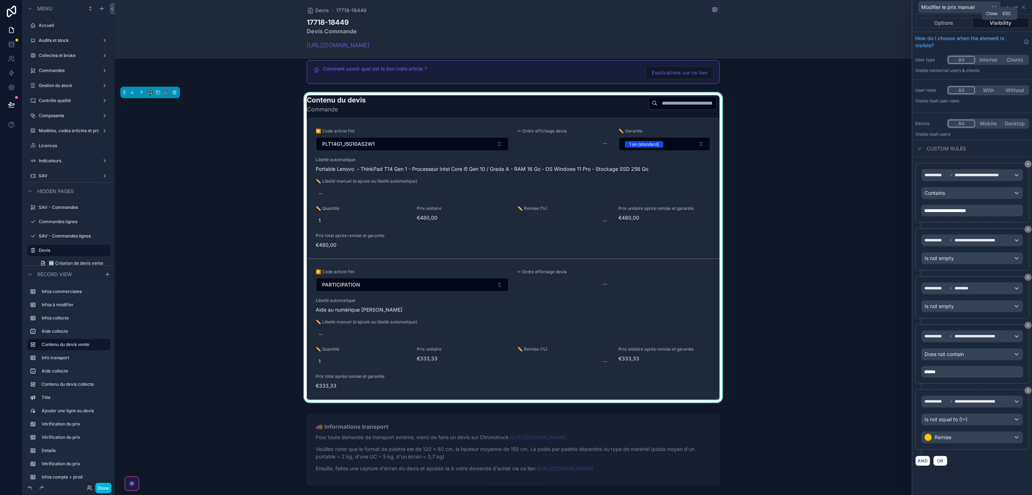
click at [1025, 8] on icon at bounding box center [1024, 7] width 6 height 6
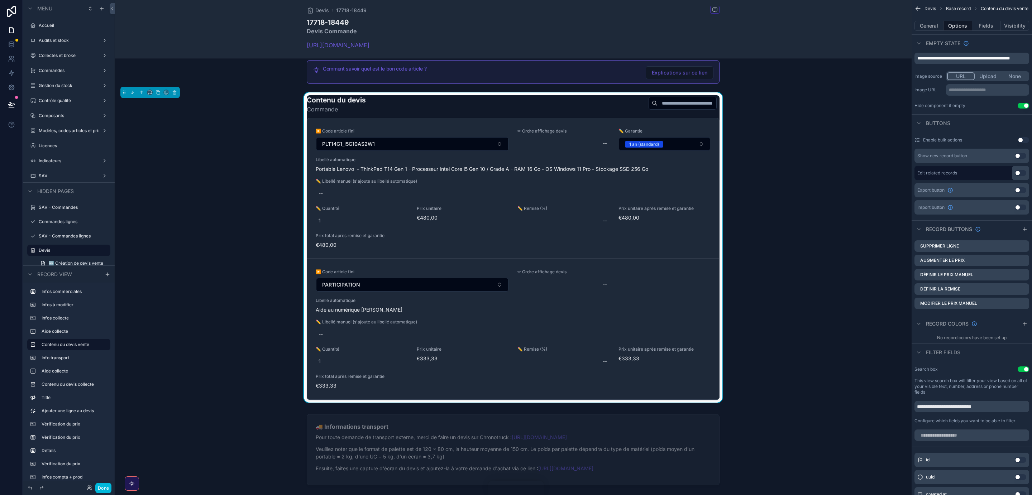
click at [0, 0] on icon "scrollable content" at bounding box center [0, 0] width 0 height 0
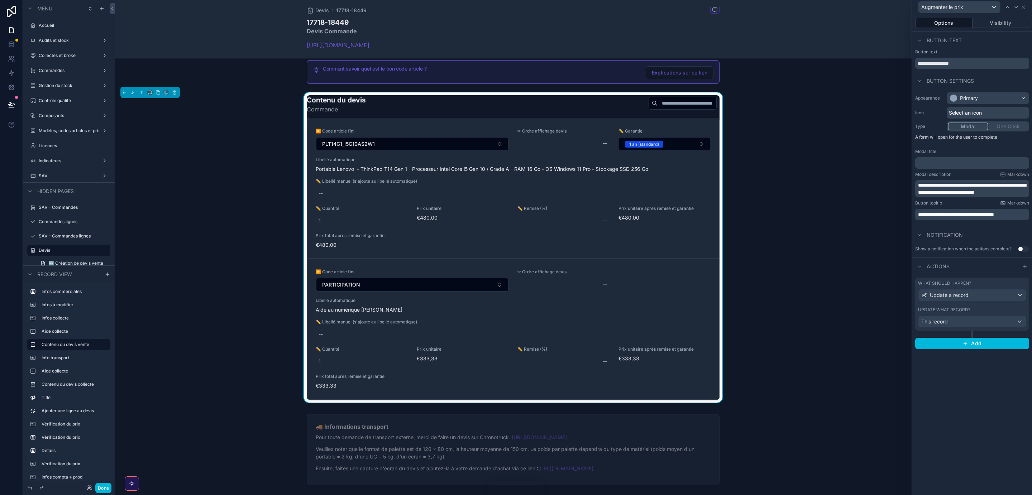
click at [1012, 19] on button "Visibility" at bounding box center [1001, 23] width 57 height 10
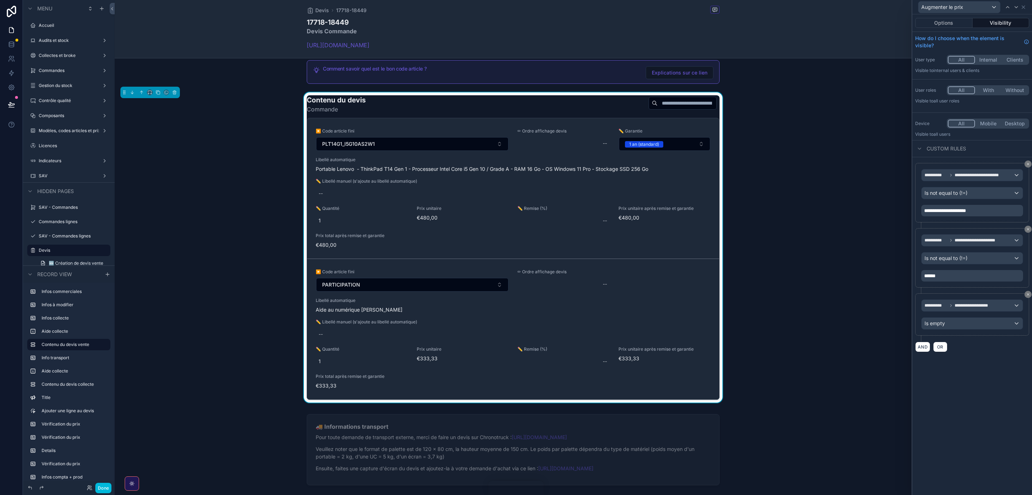
click at [926, 350] on button "AND" at bounding box center [922, 347] width 15 height 10
click at [1020, 357] on div "**********" at bounding box center [972, 353] width 101 height 11
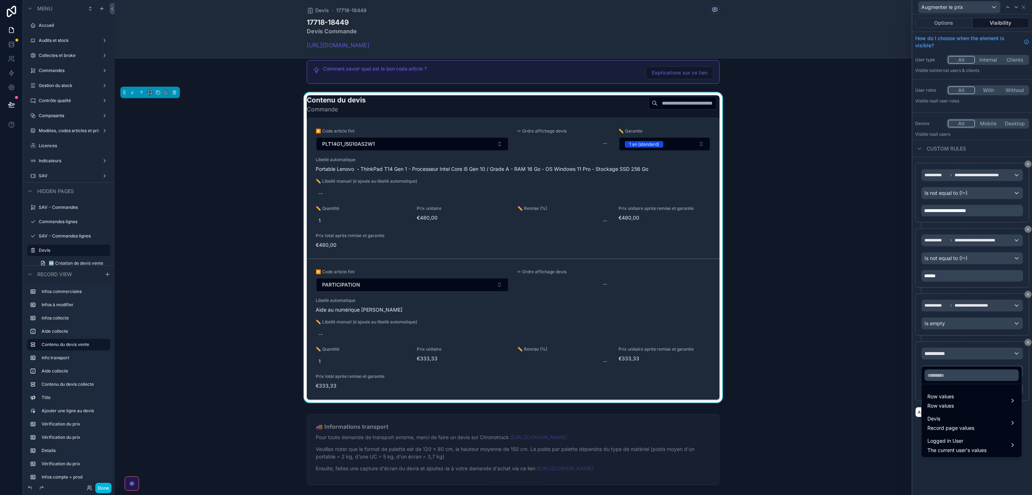
click at [988, 396] on div "Row values Row values" at bounding box center [971, 400] width 89 height 17
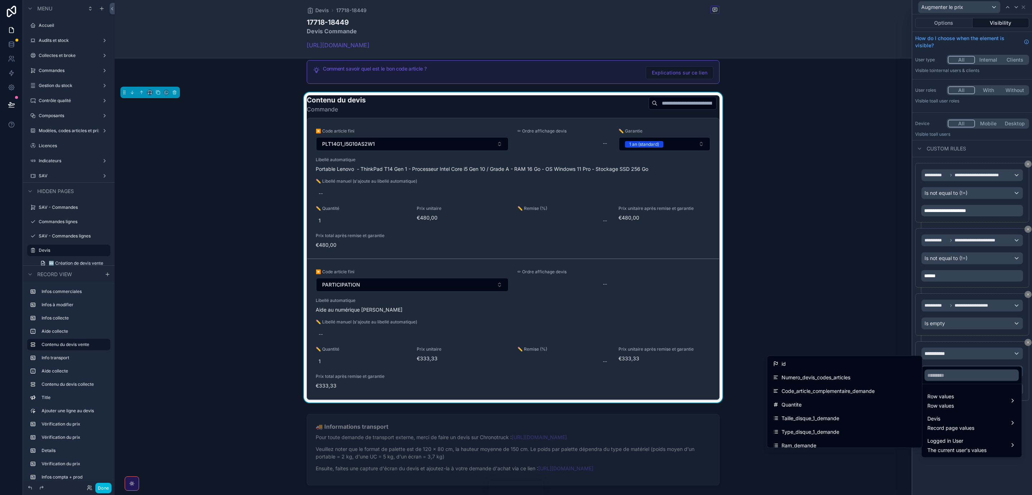
click at [967, 377] on input "text" at bounding box center [972, 375] width 94 height 11
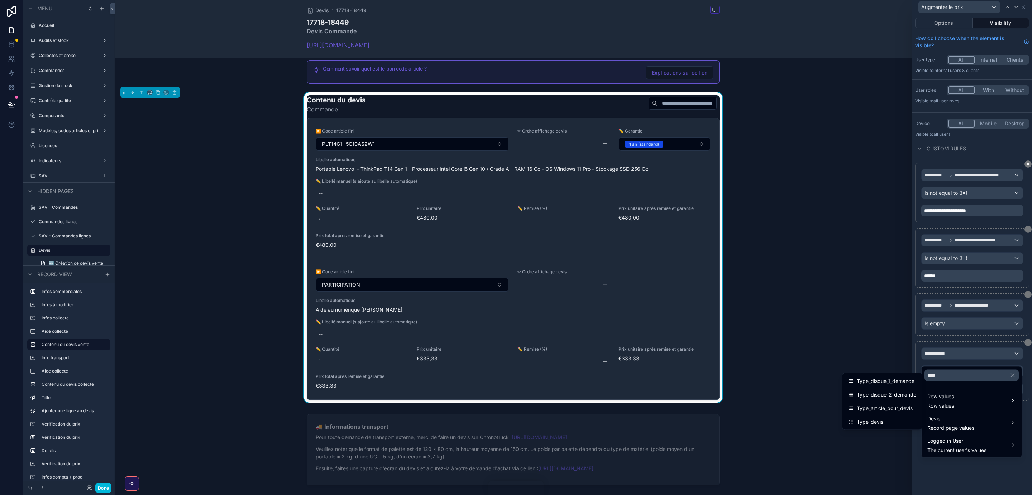
type input "****"
click at [888, 407] on span "Type_article_pour_devis" at bounding box center [885, 408] width 56 height 9
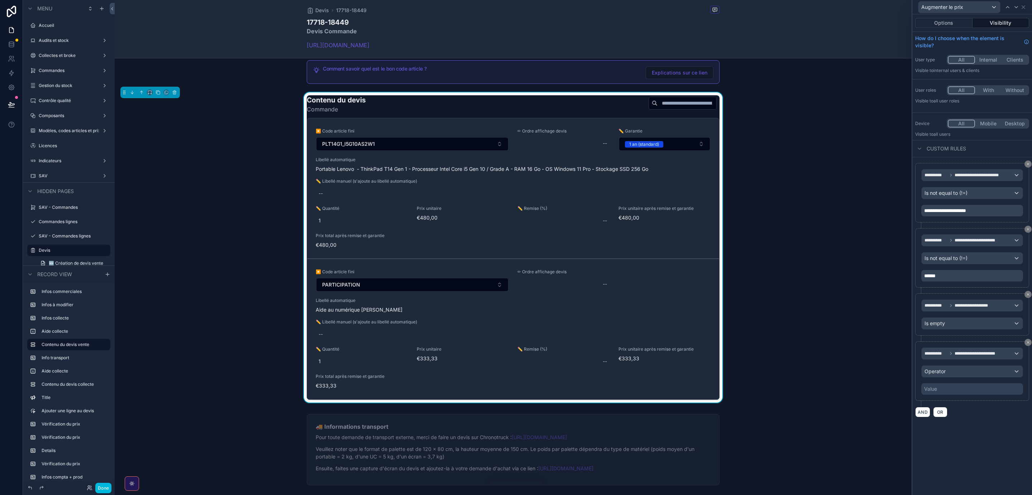
click at [962, 376] on div "Operator" at bounding box center [972, 371] width 101 height 11
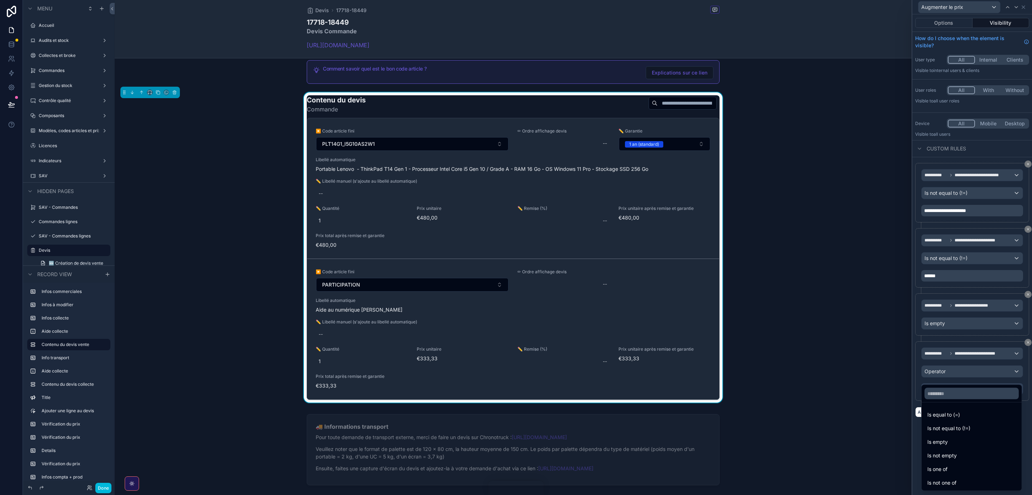
click at [944, 424] on div "Is not equal to (!=)" at bounding box center [971, 428] width 97 height 13
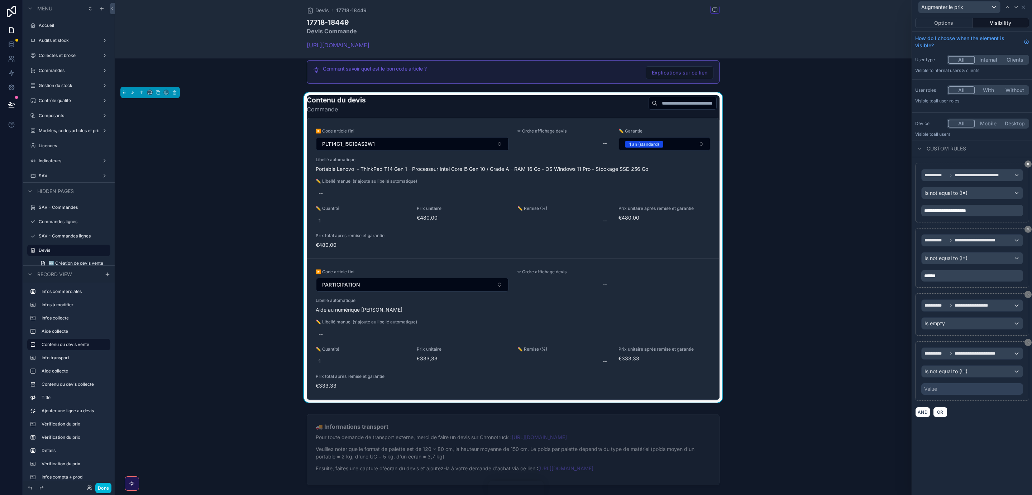
click at [946, 393] on div "Value" at bounding box center [972, 388] width 102 height 11
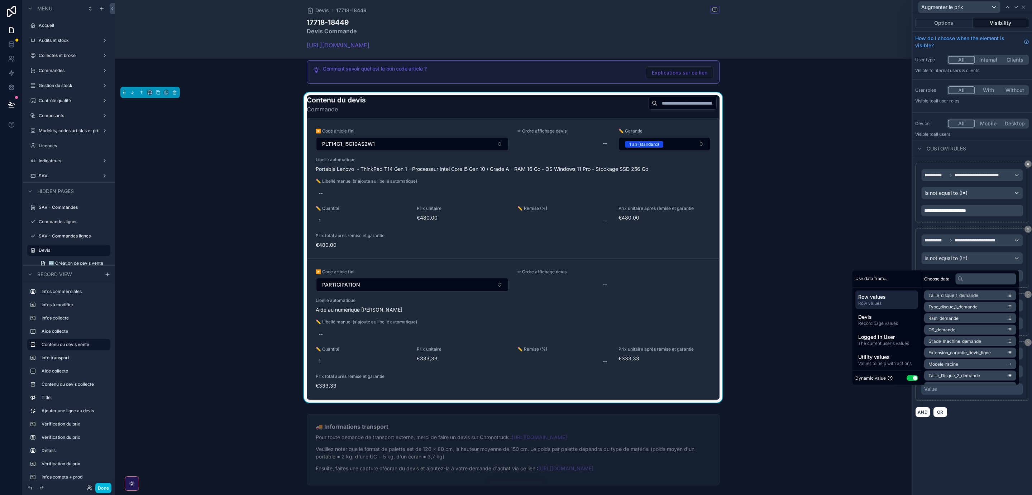
click at [907, 378] on button "Use setting" at bounding box center [912, 378] width 11 height 6
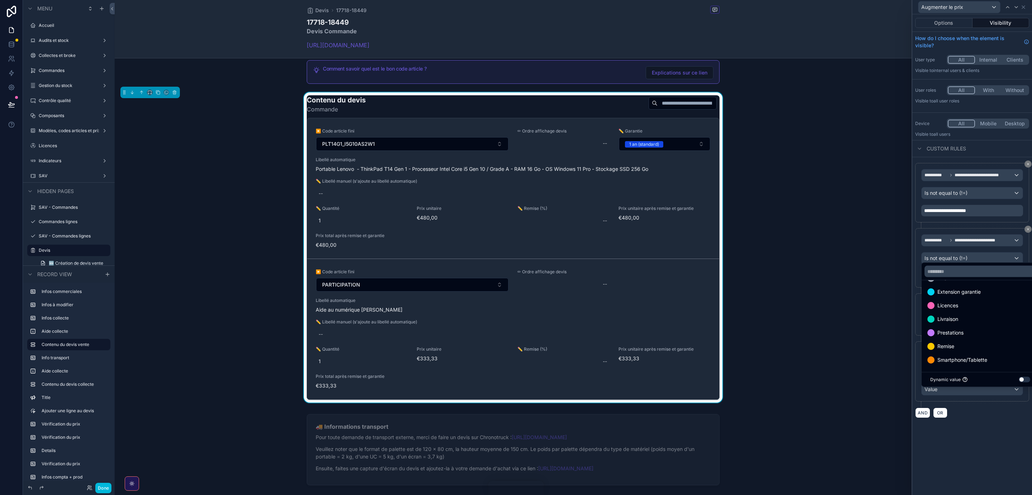
click at [962, 345] on div "Remise" at bounding box center [980, 346] width 106 height 9
click at [972, 440] on div "**********" at bounding box center [972, 254] width 120 height 481
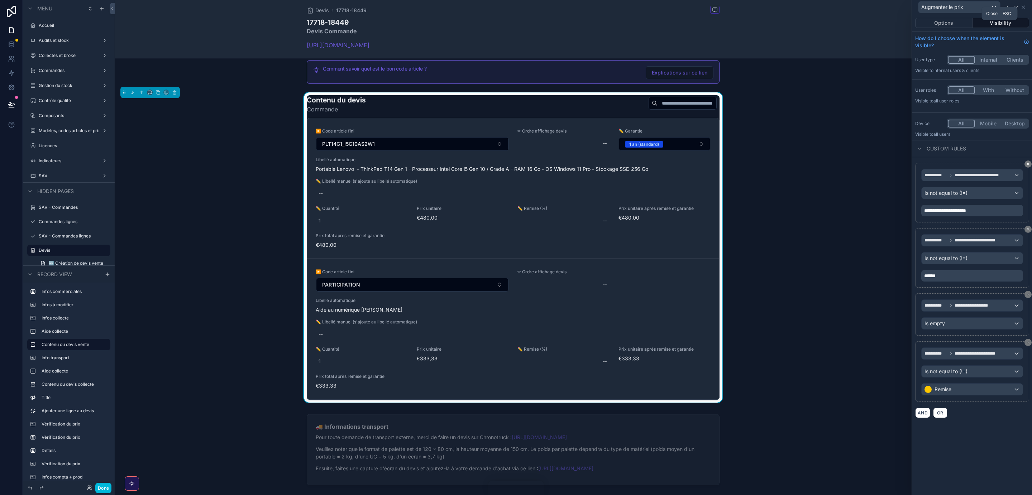
click at [1023, 7] on icon at bounding box center [1023, 7] width 3 height 3
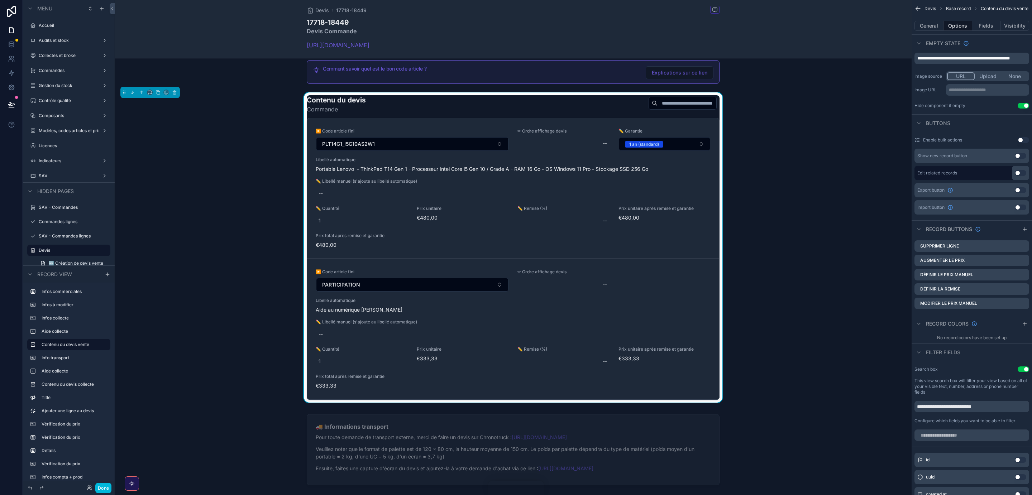
click at [0, 0] on icon "scrollable content" at bounding box center [0, 0] width 0 height 0
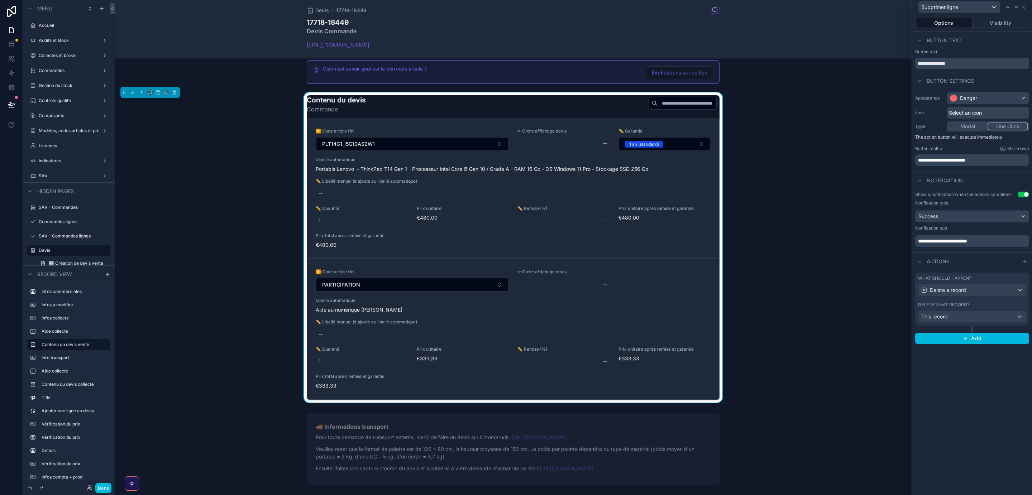
click at [1009, 22] on button "Visibility" at bounding box center [1001, 23] width 57 height 10
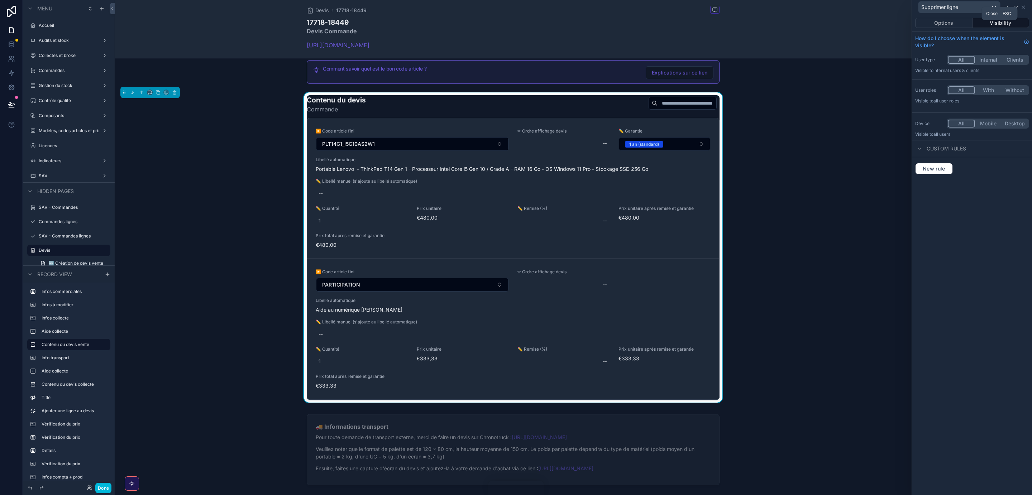
click at [1023, 9] on icon at bounding box center [1024, 7] width 6 height 6
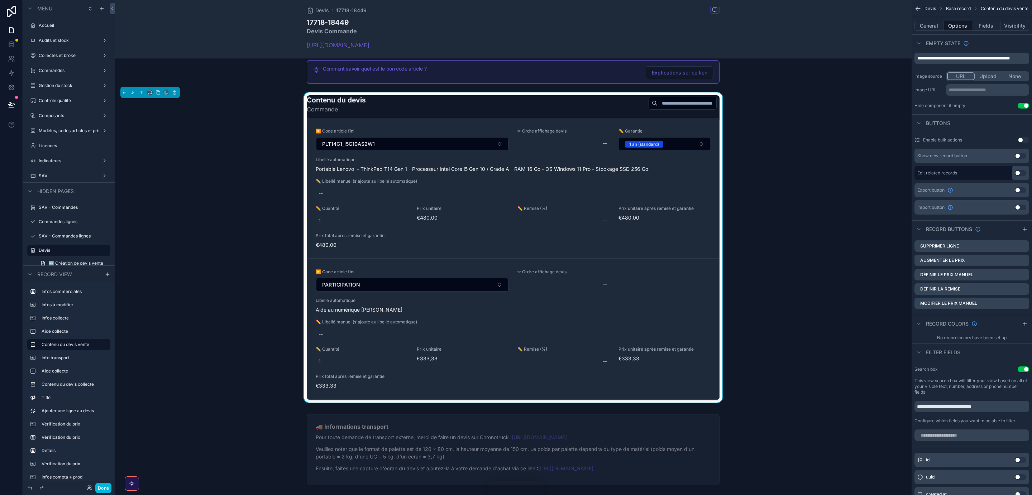
click at [0, 0] on icon "scrollable content" at bounding box center [0, 0] width 0 height 0
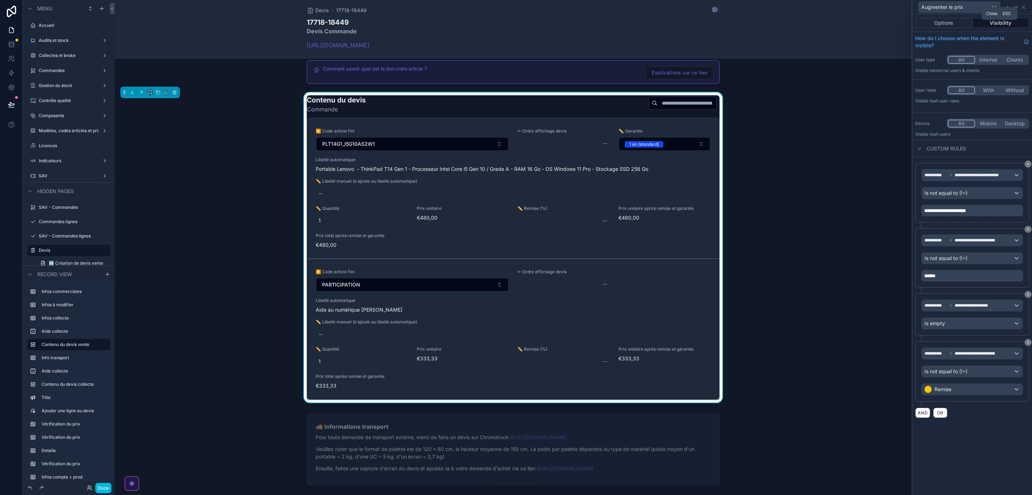
click at [1025, 7] on icon at bounding box center [1024, 7] width 6 height 6
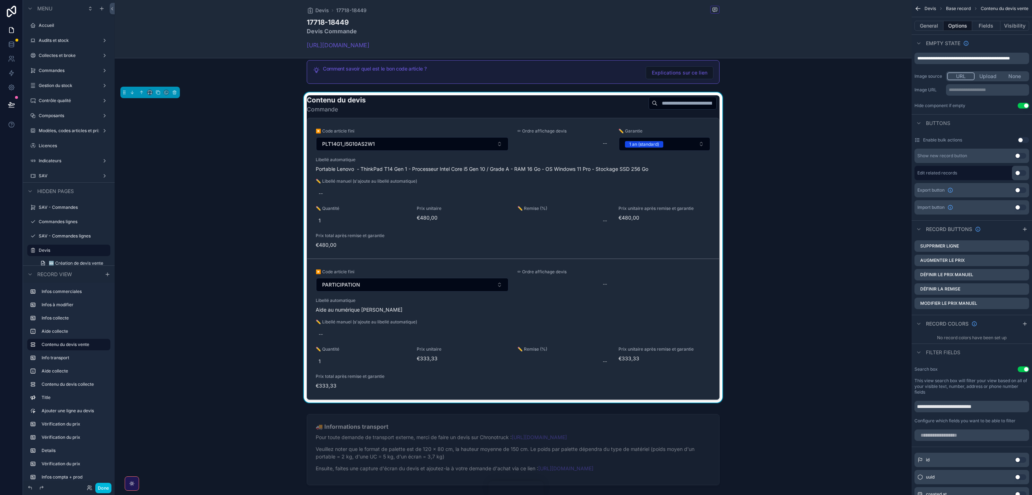
click at [918, 7] on icon "scrollable content" at bounding box center [918, 8] width 7 height 7
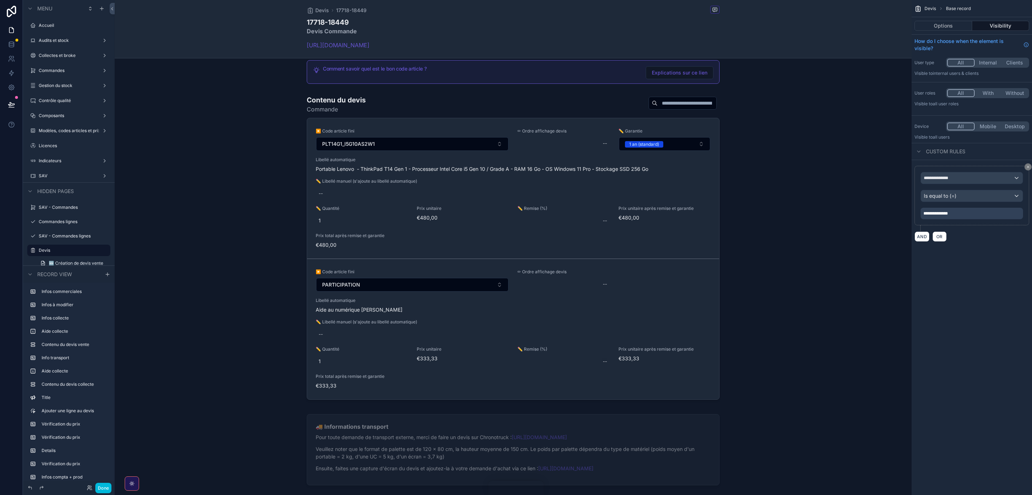
scroll to position [0, 0]
click at [950, 25] on button "Options" at bounding box center [944, 26] width 58 height 10
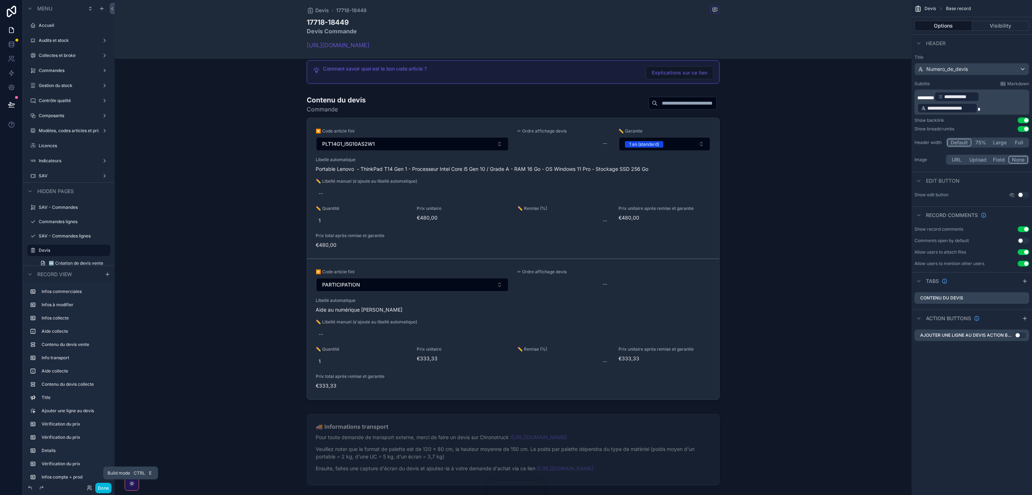
click at [104, 488] on button "Done" at bounding box center [103, 488] width 16 height 10
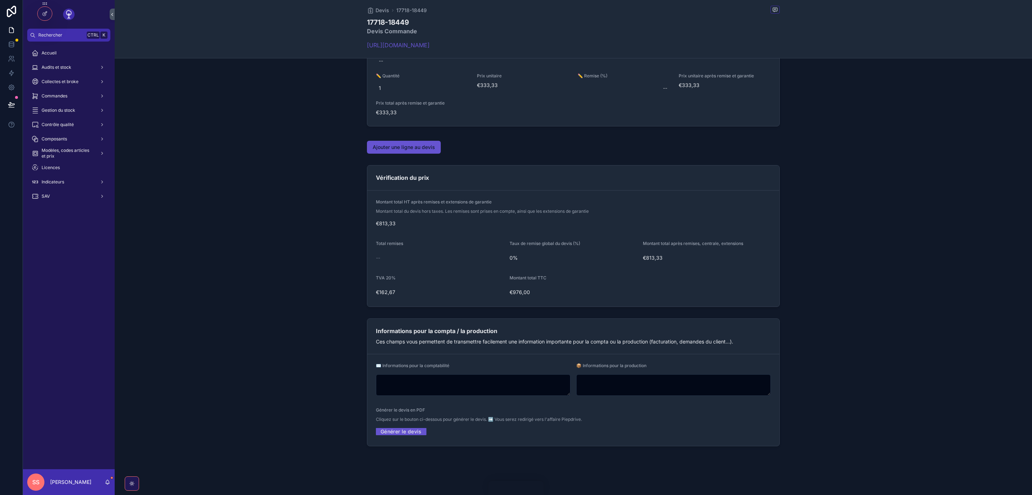
scroll to position [606, 0]
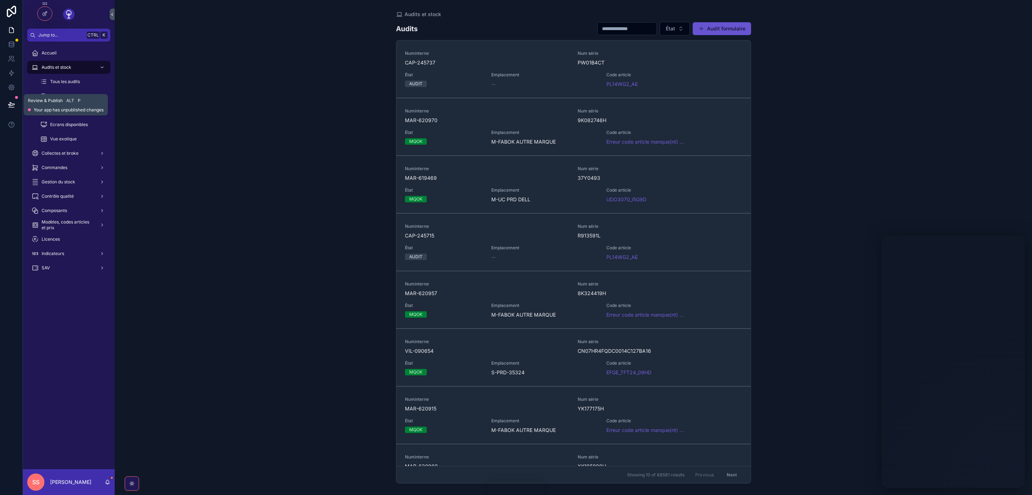
click at [10, 105] on icon at bounding box center [11, 104] width 6 height 4
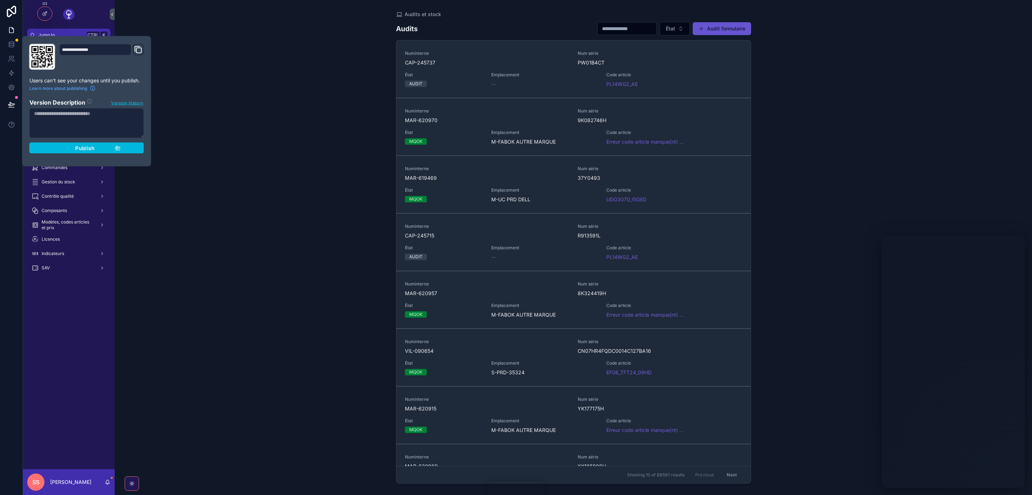
click at [64, 117] on textarea at bounding box center [86, 123] width 115 height 30
type textarea "**********"
click at [87, 147] on span "Publish" at bounding box center [84, 148] width 19 height 6
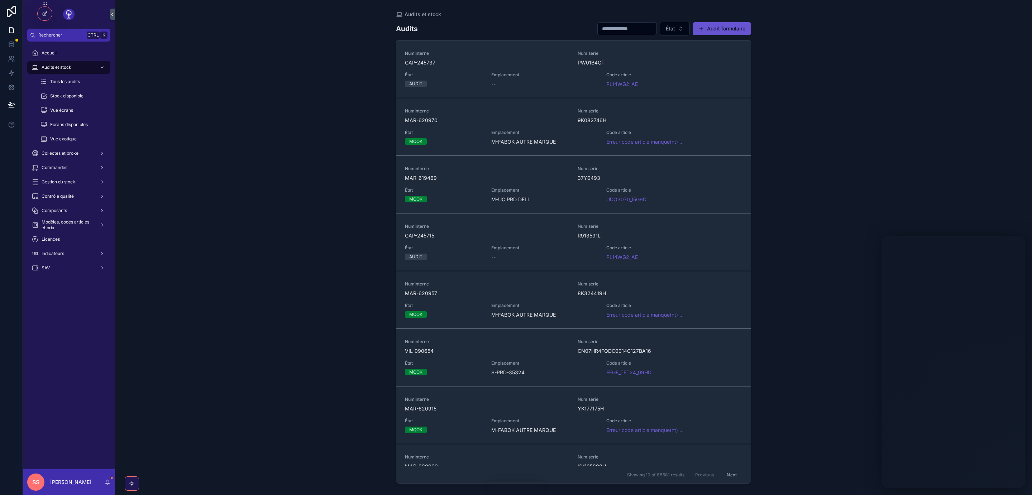
click at [143, 182] on div "Audits et stock Audits État Audit formulaire Numinterne CAP-245737 Num série PW…" at bounding box center [573, 247] width 917 height 495
click at [62, 152] on span "Collectes et broke" at bounding box center [60, 154] width 37 height 6
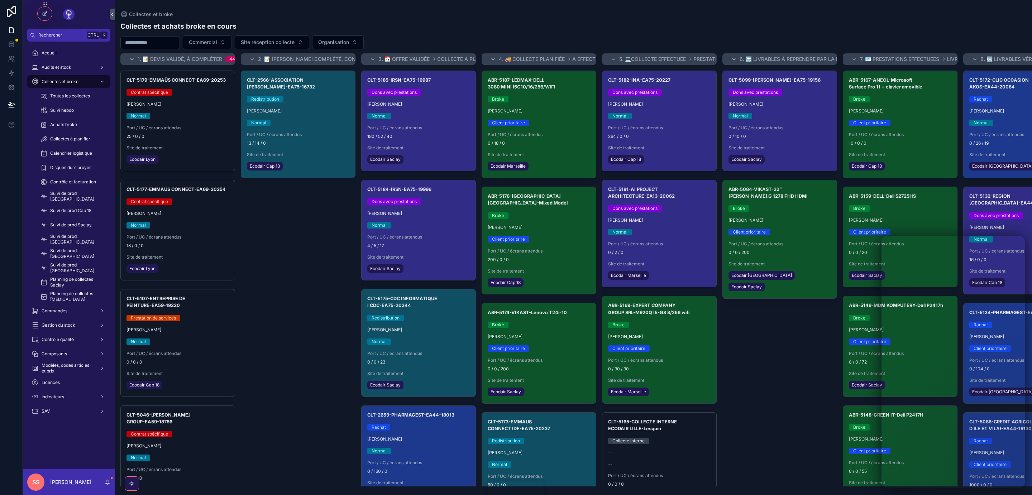
click at [146, 40] on input "scrollable content" at bounding box center [150, 43] width 59 height 10
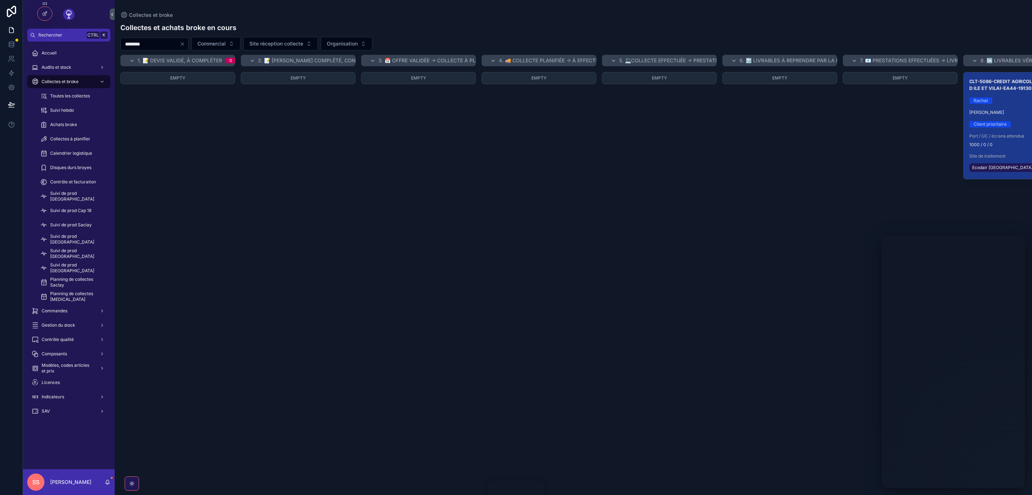
type input "********"
click at [1015, 110] on div "CLT-5086-CREDIT AGRICOLE D ILE ET VILAI-EA44-19130 Rachat Félix DE THORE Client…" at bounding box center [1021, 125] width 114 height 107
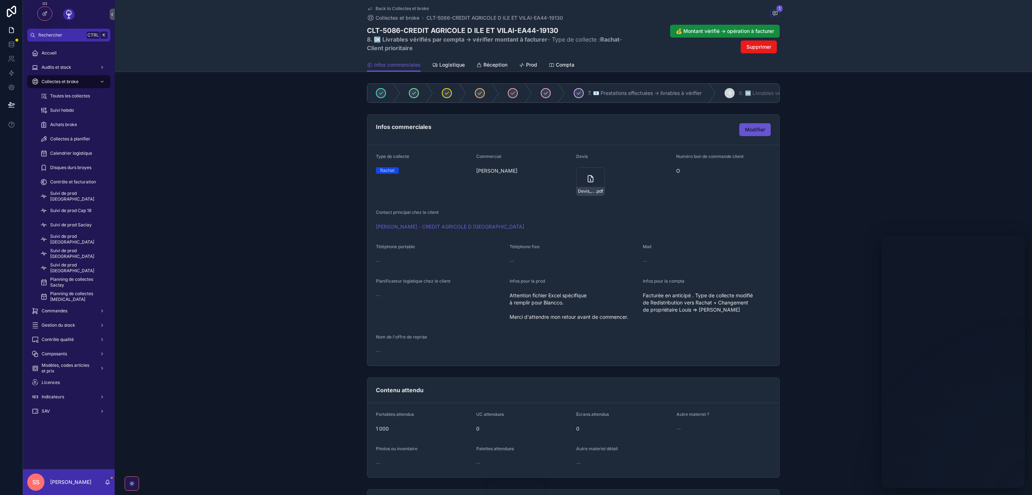
click at [525, 66] on div "Prod" at bounding box center [528, 64] width 18 height 7
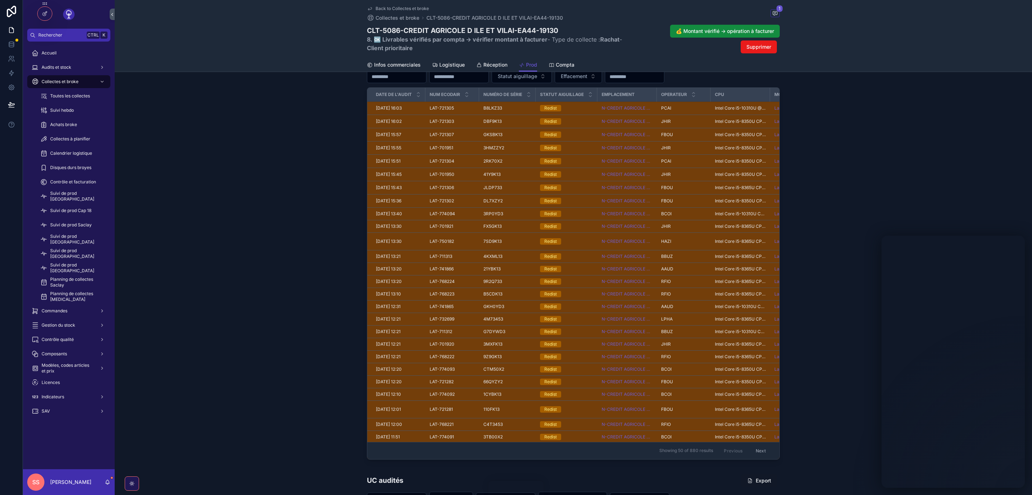
scroll to position [377, 0]
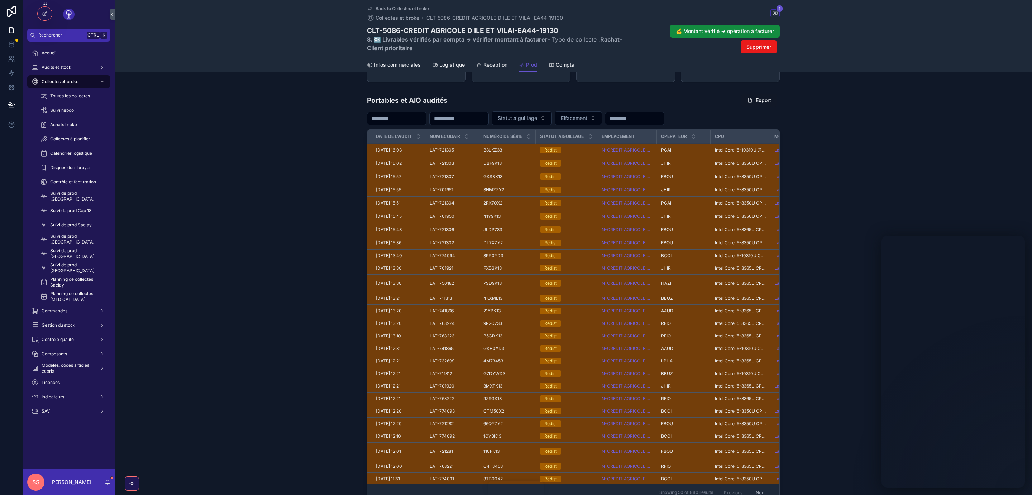
click at [464, 118] on input "scrollable content" at bounding box center [459, 119] width 59 height 10
click at [482, 120] on input "scrollable content" at bounding box center [459, 119] width 59 height 10
paste input "**********"
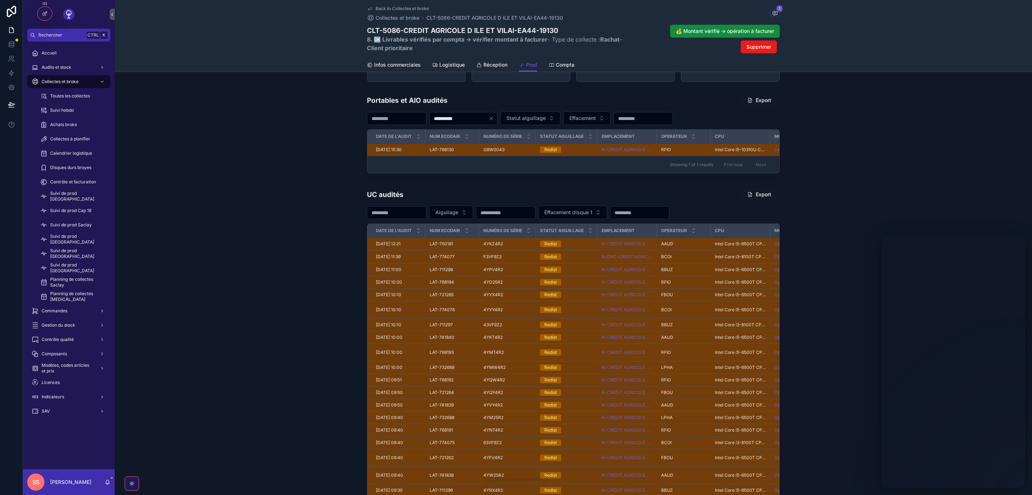
drag, startPoint x: 500, startPoint y: 121, endPoint x: 393, endPoint y: 131, distance: 106.9
click at [430, 124] on input "**********" at bounding box center [459, 119] width 59 height 10
paste input "scrollable content"
drag, startPoint x: 491, startPoint y: 122, endPoint x: 375, endPoint y: 121, distance: 116.1
click at [430, 121] on input "**********" at bounding box center [459, 119] width 59 height 10
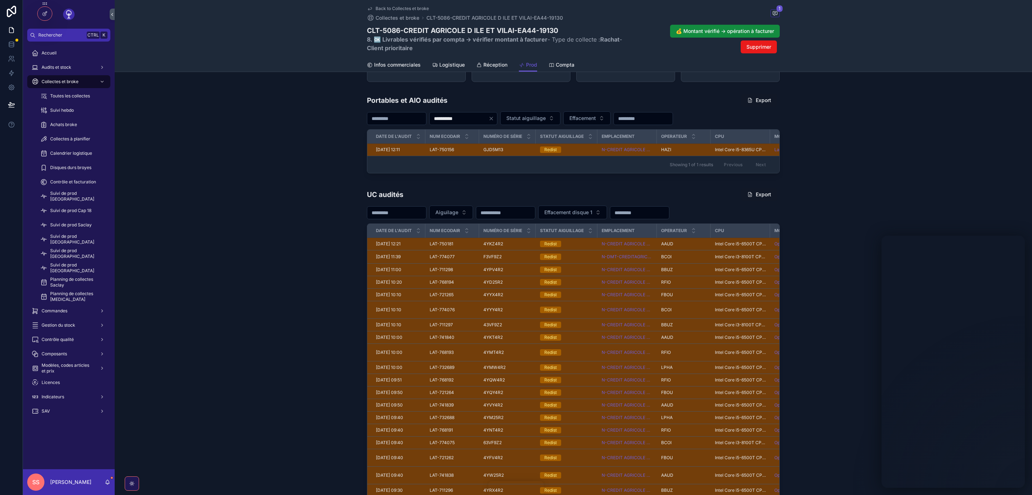
paste input "scrollable content"
drag, startPoint x: 509, startPoint y: 119, endPoint x: 364, endPoint y: 119, distance: 144.8
click at [430, 119] on input "**********" at bounding box center [459, 119] width 59 height 10
paste input "scrollable content"
drag, startPoint x: 500, startPoint y: 118, endPoint x: 400, endPoint y: 124, distance: 99.8
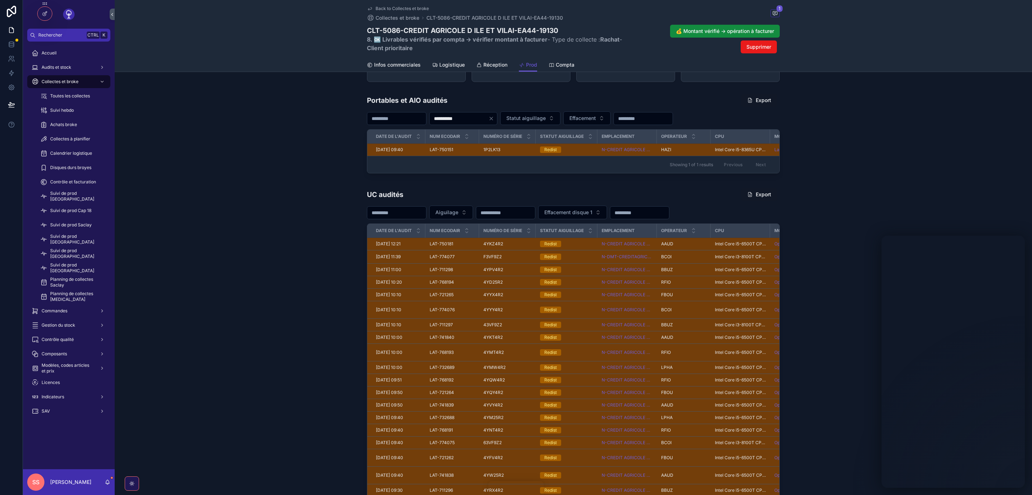
click at [430, 124] on input "**********" at bounding box center [459, 119] width 59 height 10
paste input "scrollable content"
drag, startPoint x: 489, startPoint y: 120, endPoint x: 406, endPoint y: 120, distance: 82.8
click at [430, 120] on input "**********" at bounding box center [459, 119] width 59 height 10
paste input "scrollable content"
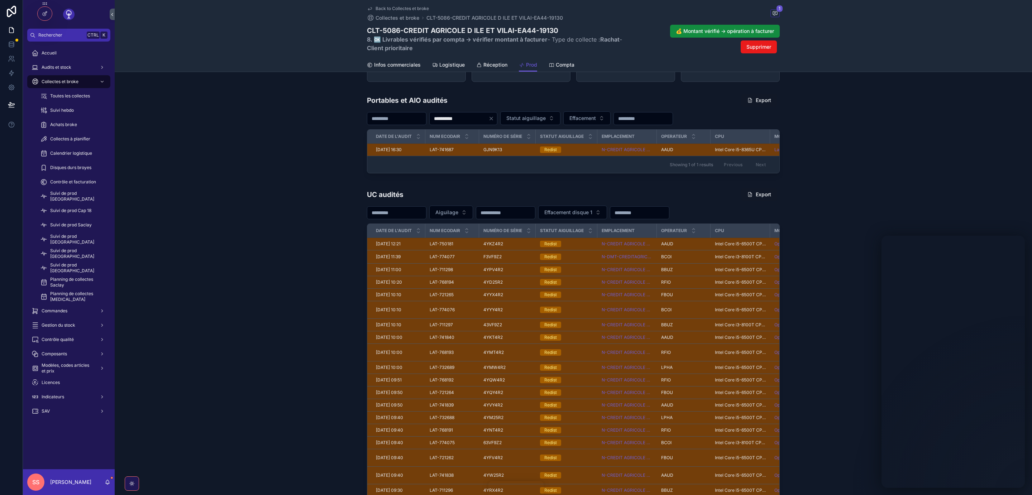
drag, startPoint x: 494, startPoint y: 118, endPoint x: 417, endPoint y: 118, distance: 77.0
click at [430, 118] on input "**********" at bounding box center [459, 119] width 59 height 10
paste input "scrollable content"
type input "**********"
click at [57, 312] on span "Commandes" at bounding box center [55, 311] width 26 height 6
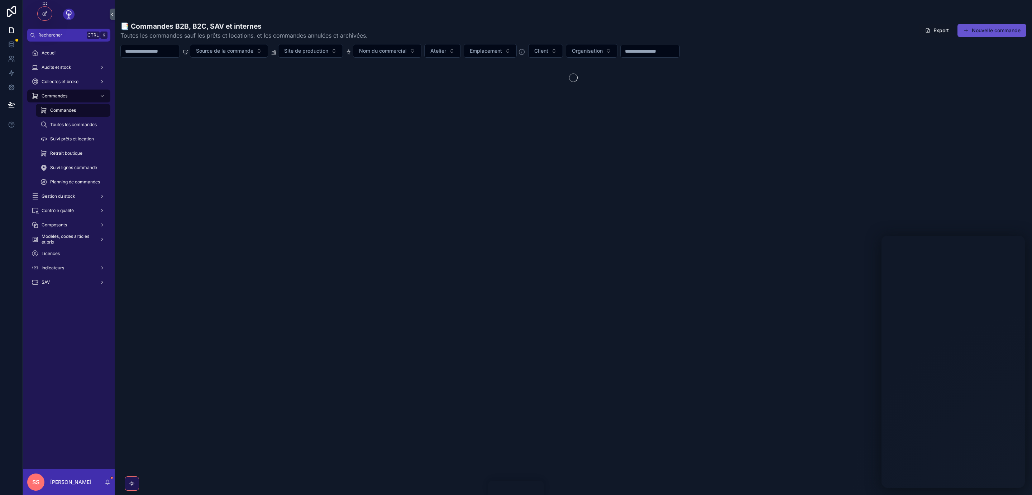
click at [160, 52] on input "scrollable content" at bounding box center [150, 51] width 59 height 10
click at [71, 125] on span "Toutes les commandes" at bounding box center [73, 125] width 47 height 6
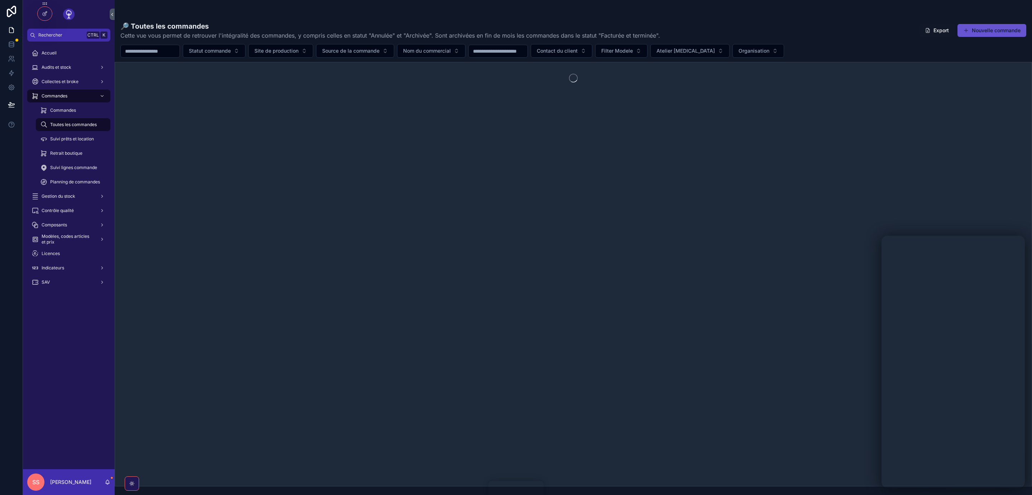
click at [71, 125] on span "Toutes les commandes" at bounding box center [73, 125] width 47 height 6
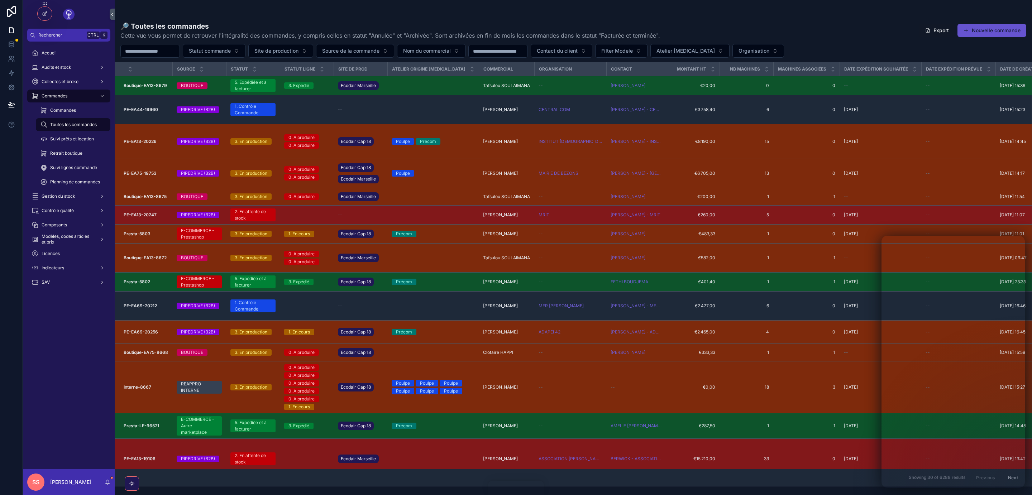
click at [145, 53] on input "scrollable content" at bounding box center [150, 51] width 59 height 10
paste input "**********"
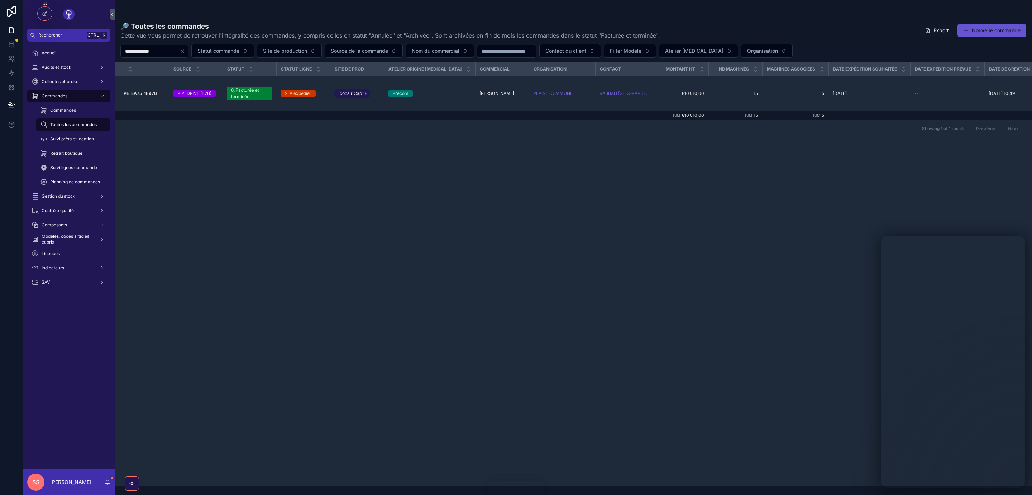
type input "**********"
click at [154, 94] on strong "PE-EA75-18976" at bounding box center [140, 93] width 33 height 5
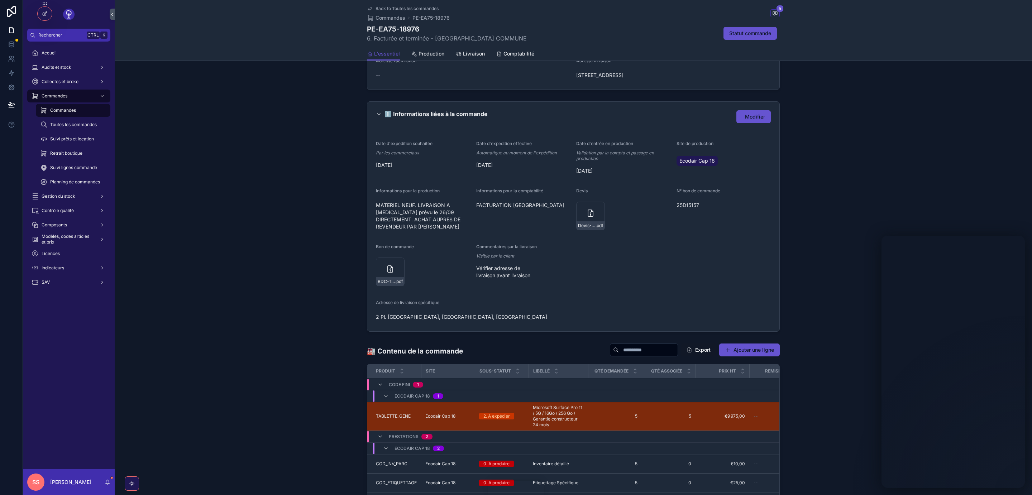
scroll to position [293, 0]
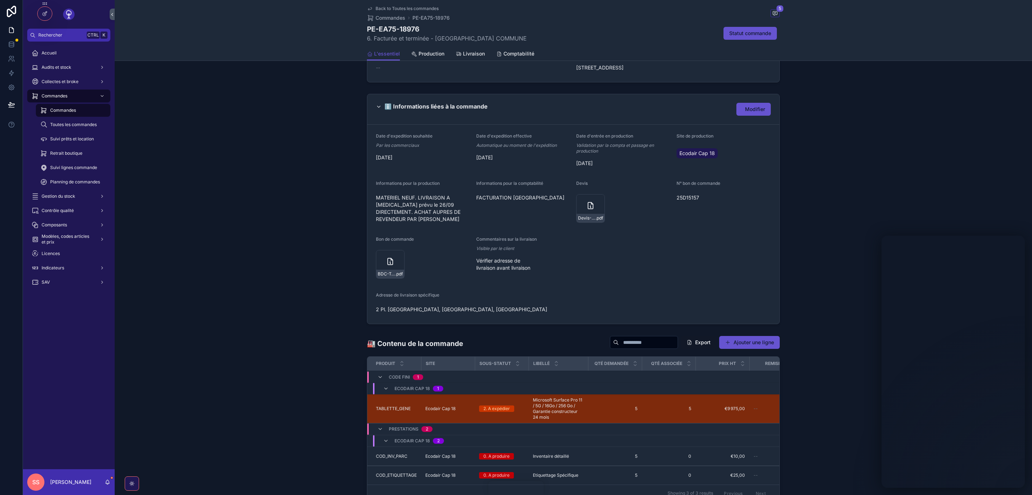
click at [389, 266] on icon "scrollable content" at bounding box center [390, 261] width 9 height 9
